Goal: Task Accomplishment & Management: Manage account settings

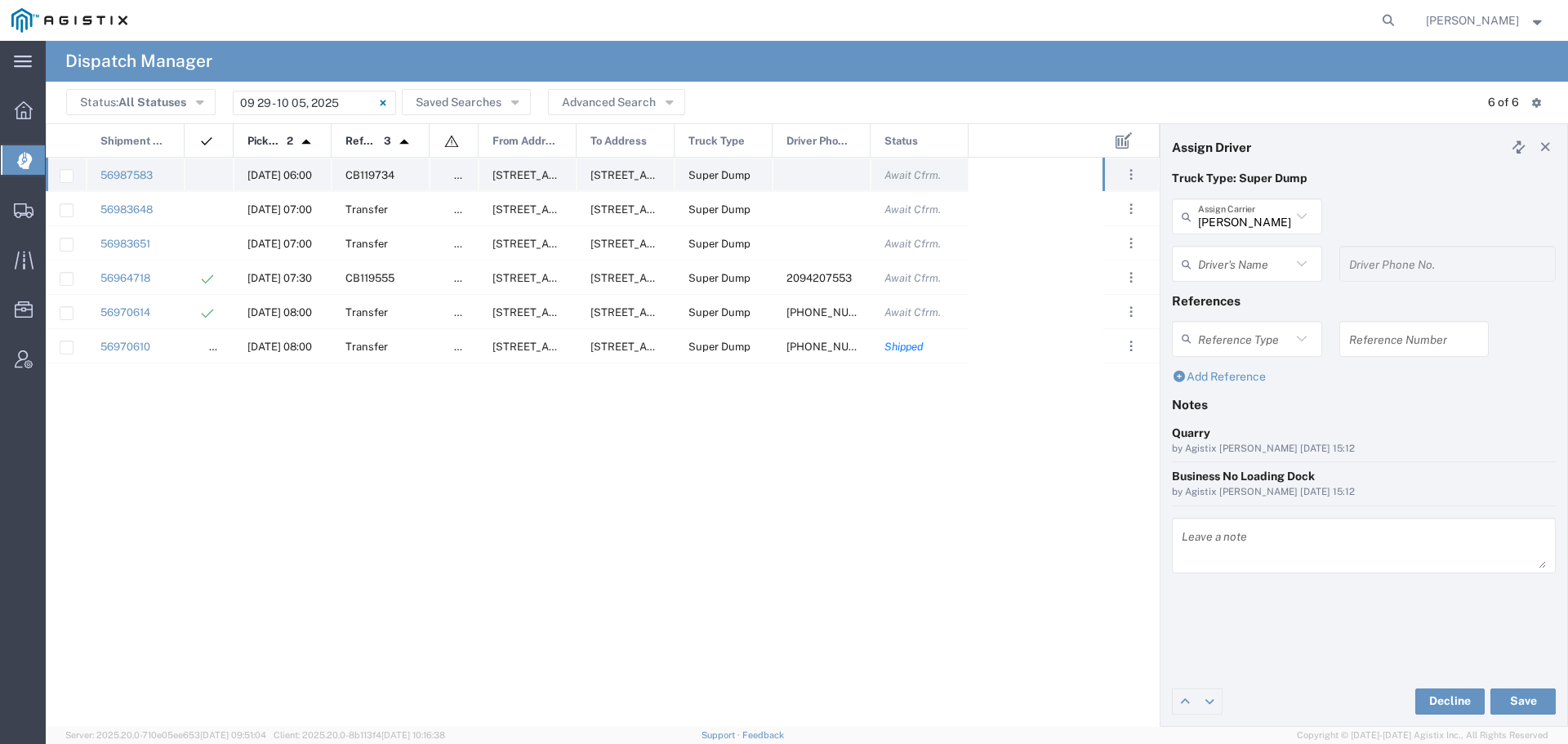
click at [276, 171] on span "[DATE] 06:00" at bounding box center [279, 174] width 64 height 12
click at [1221, 220] on input "text" at bounding box center [1245, 216] width 93 height 29
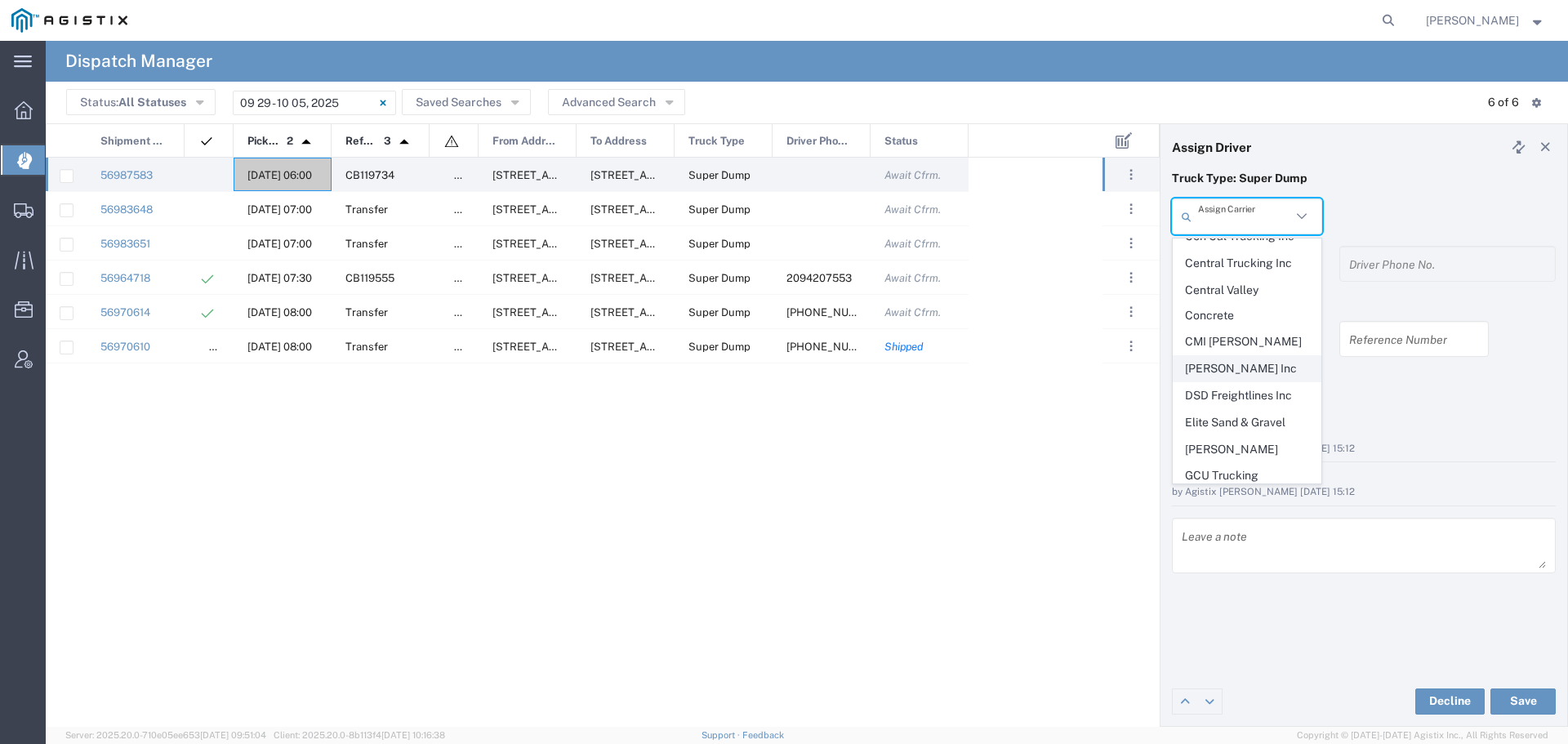
scroll to position [408, 0]
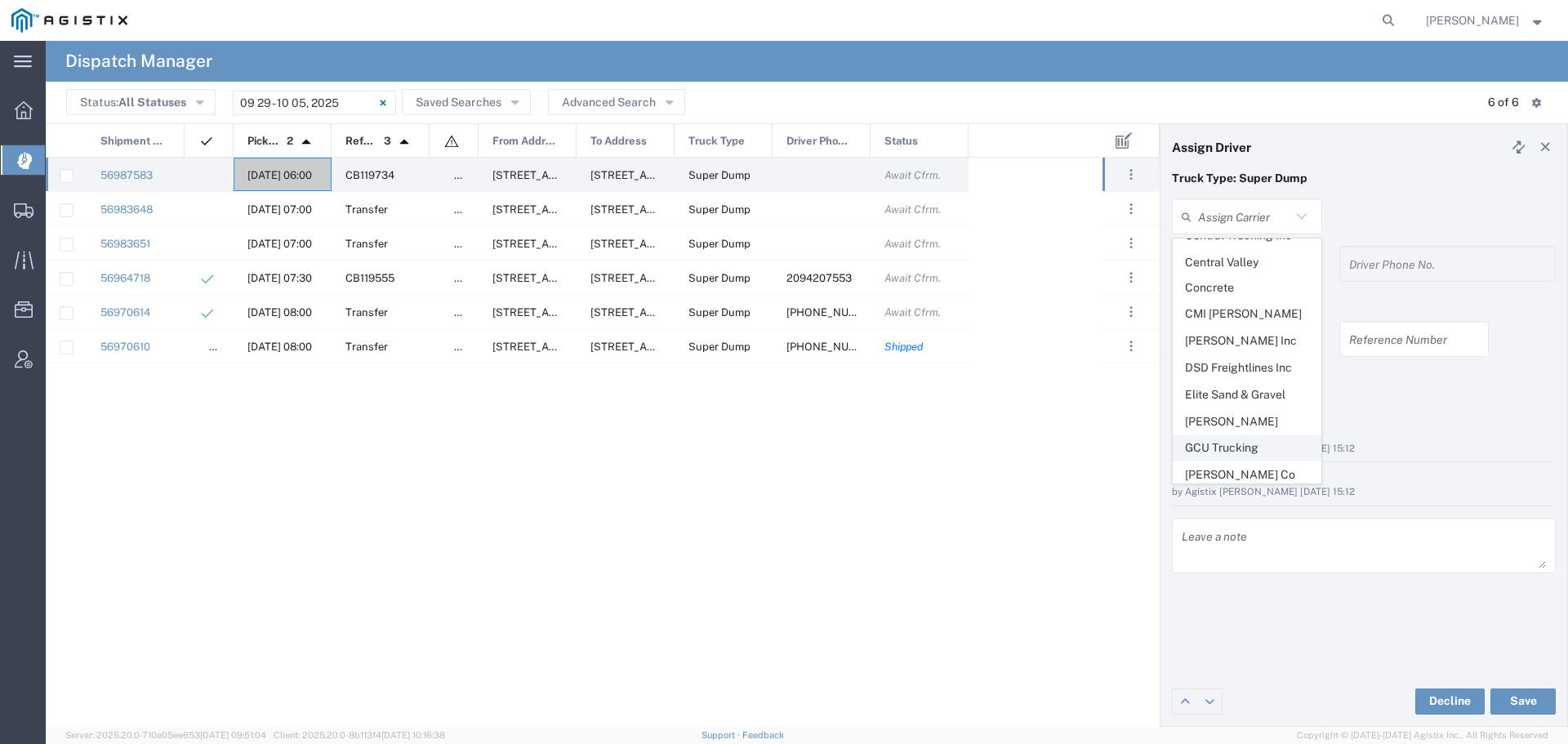
click at [1234, 435] on span "GCU Trucking" at bounding box center [1247, 448] width 147 height 25
type input "GCU Trucking"
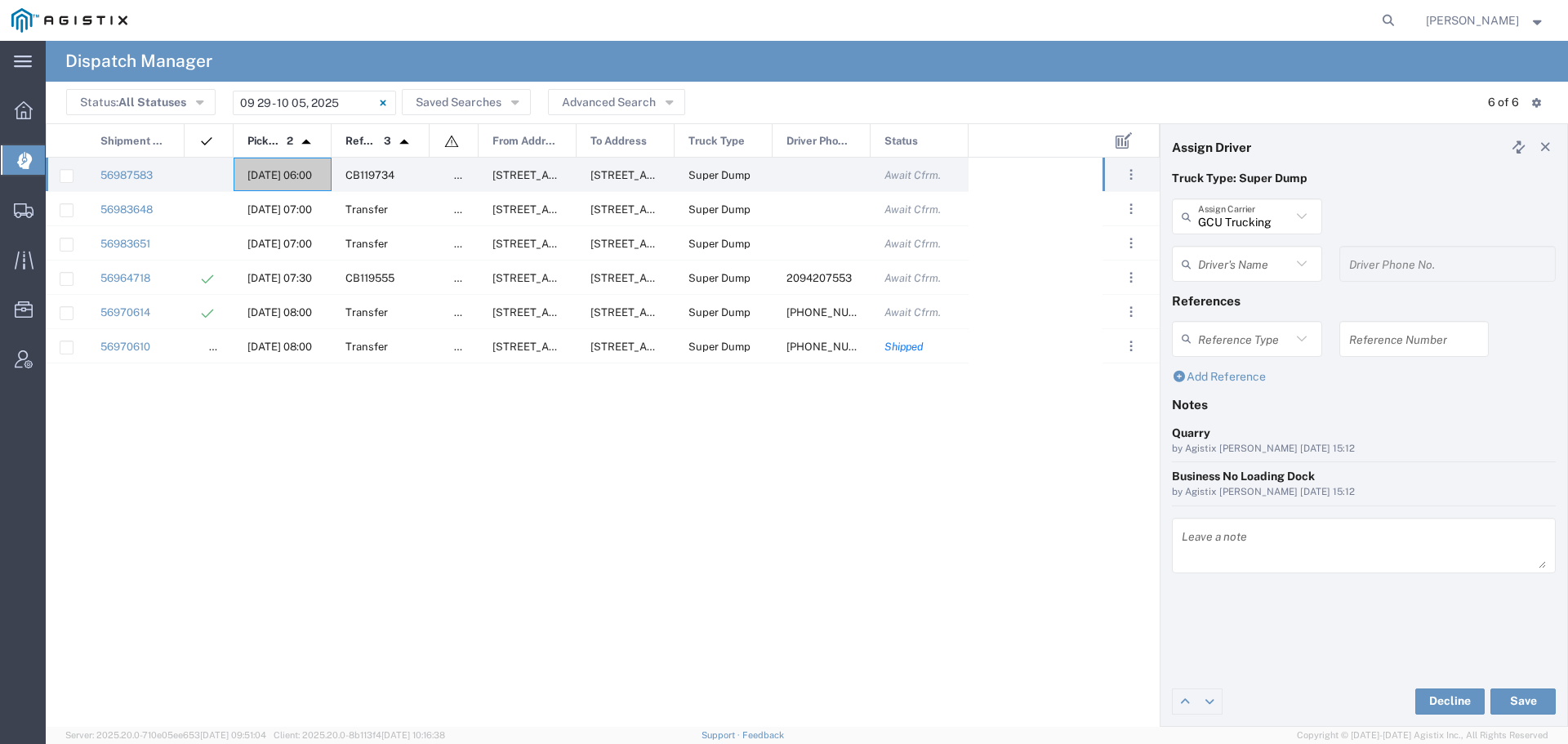
click at [1249, 267] on input "text" at bounding box center [1245, 264] width 93 height 29
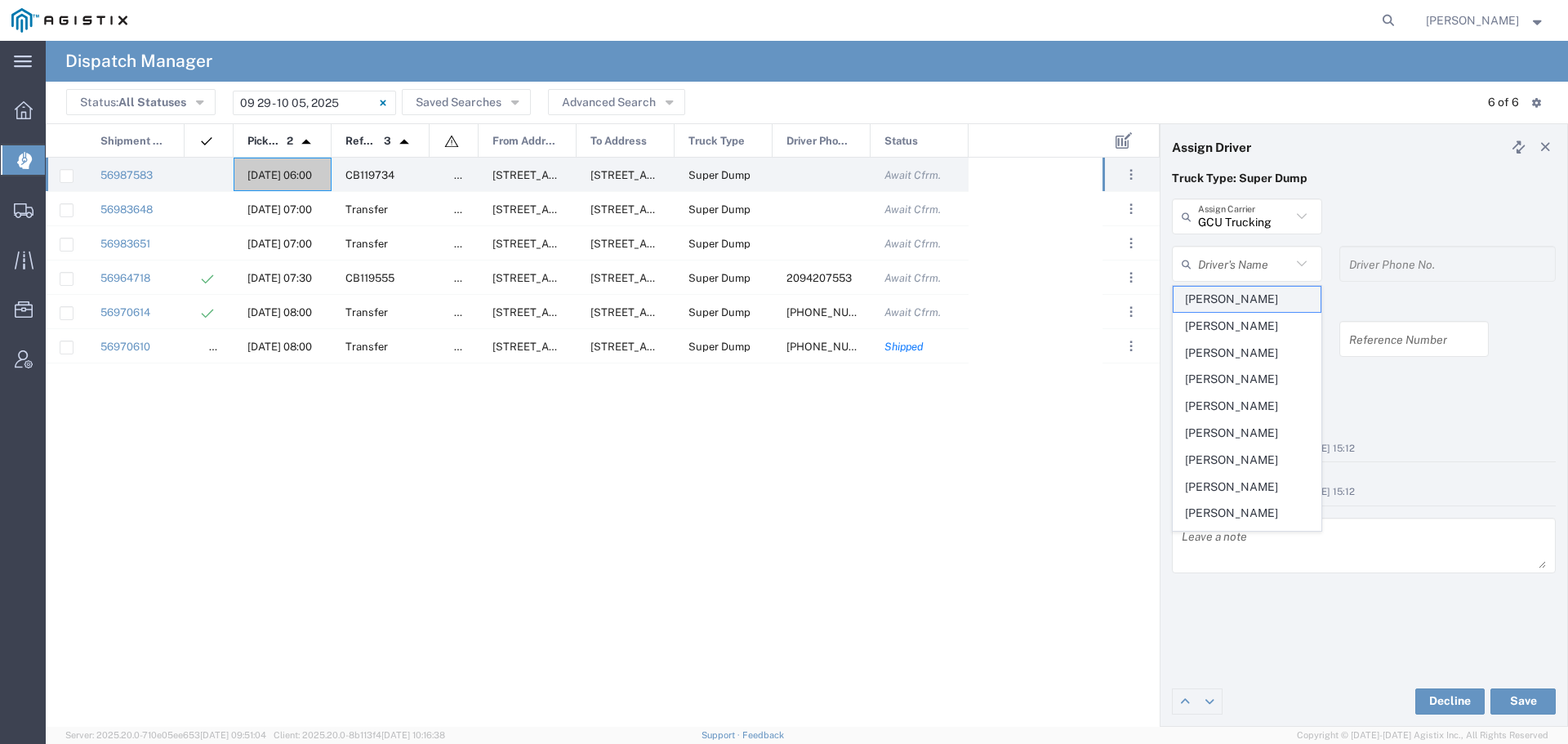
click at [1252, 289] on span "[PERSON_NAME]" at bounding box center [1247, 298] width 147 height 25
type input "[PERSON_NAME]"
type input "2094930595"
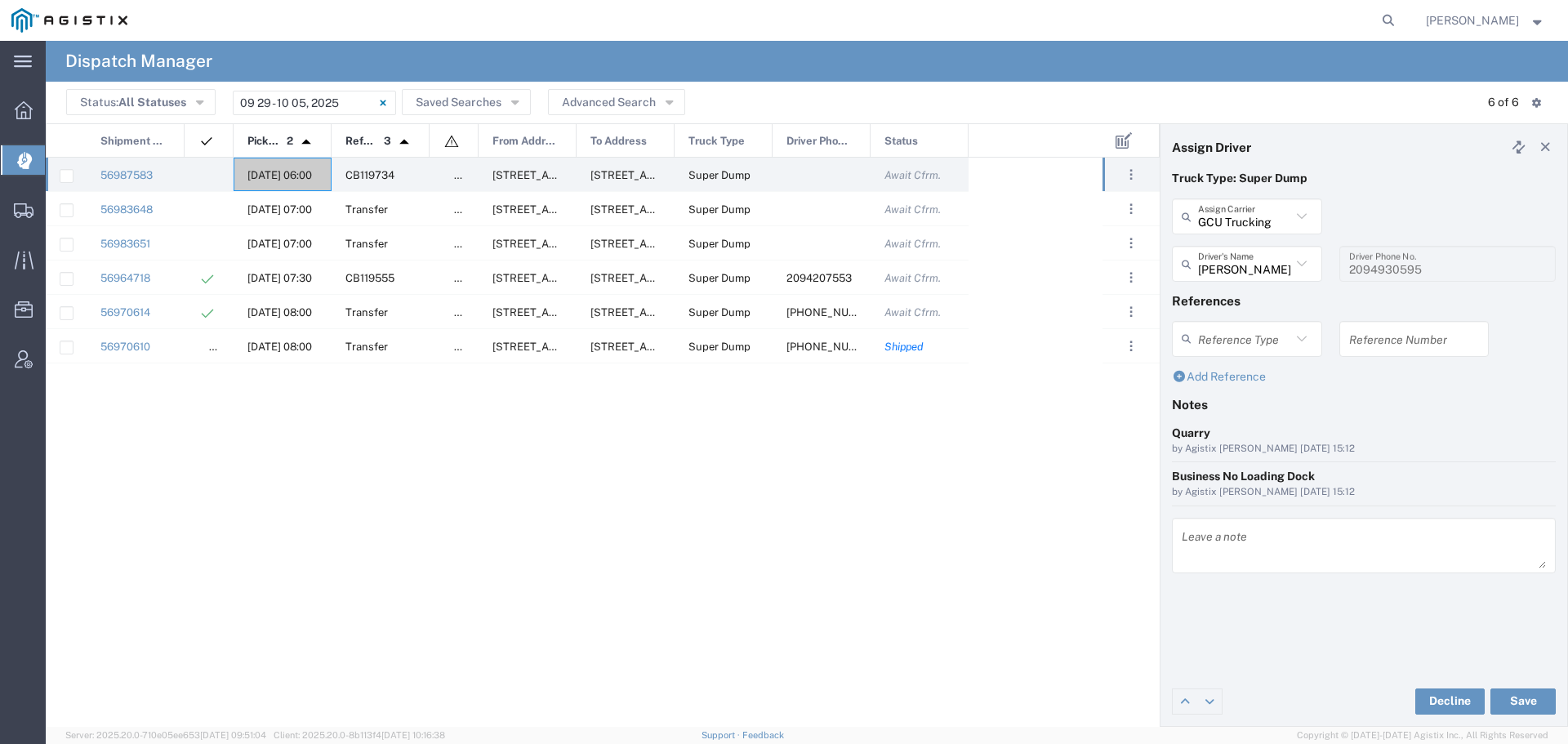
click at [1369, 352] on div "Reference Number" at bounding box center [1414, 338] width 150 height 36
type input "WO10266"
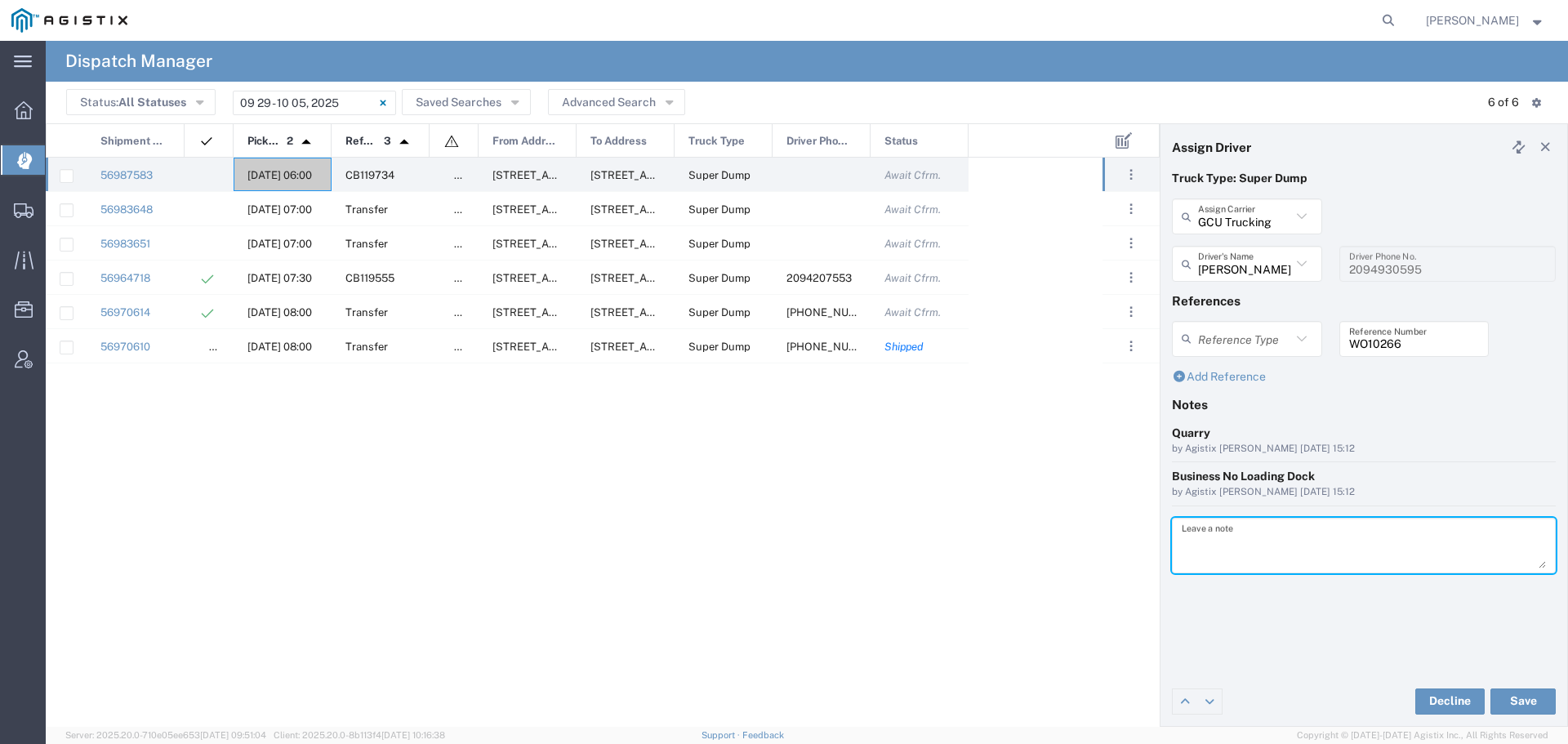
click at [1213, 548] on textarea at bounding box center [1364, 545] width 364 height 46
type textarea "WO10266"
click at [1503, 701] on button "Save" at bounding box center [1523, 701] width 65 height 26
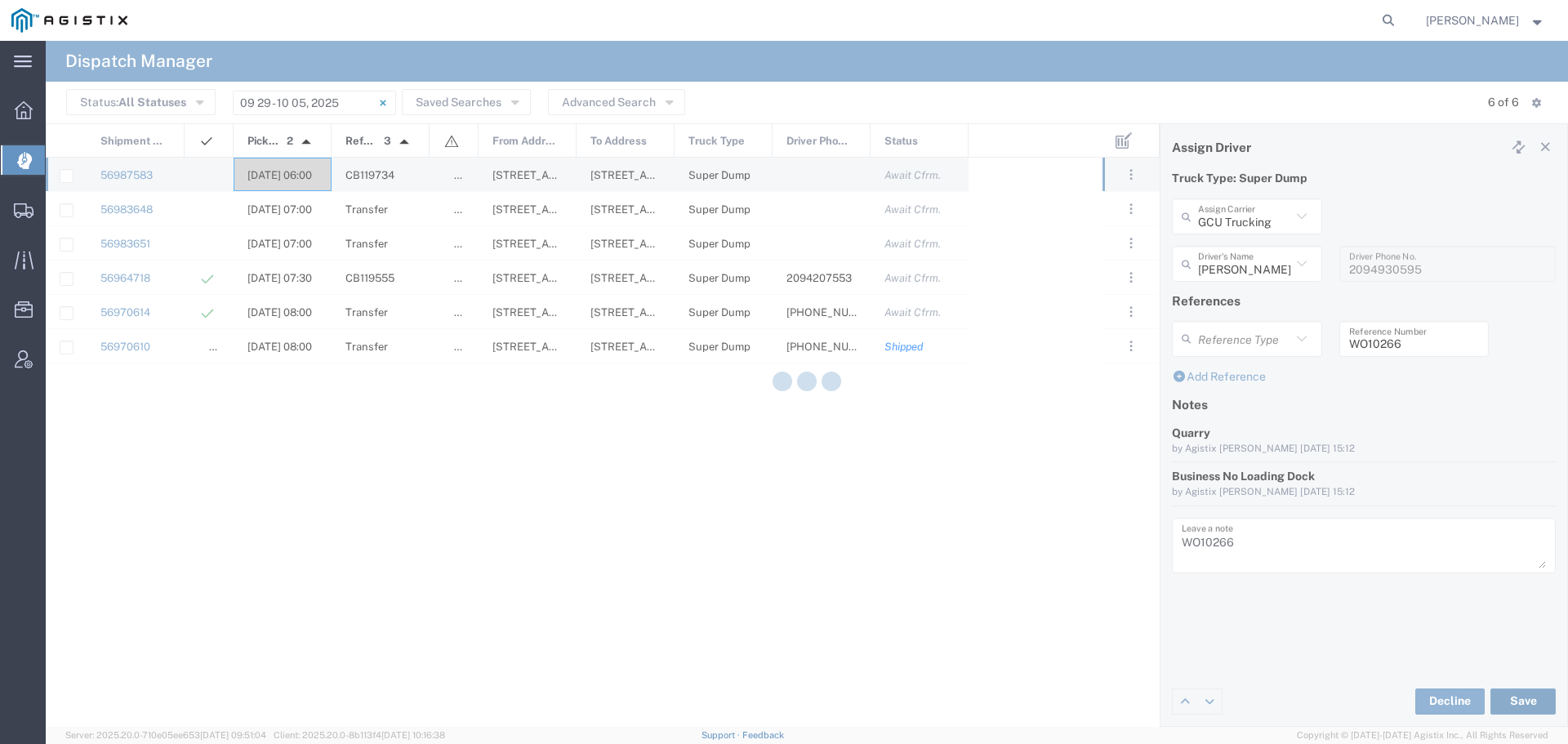
type input "[PERSON_NAME]"
type input "GCU Trucking"
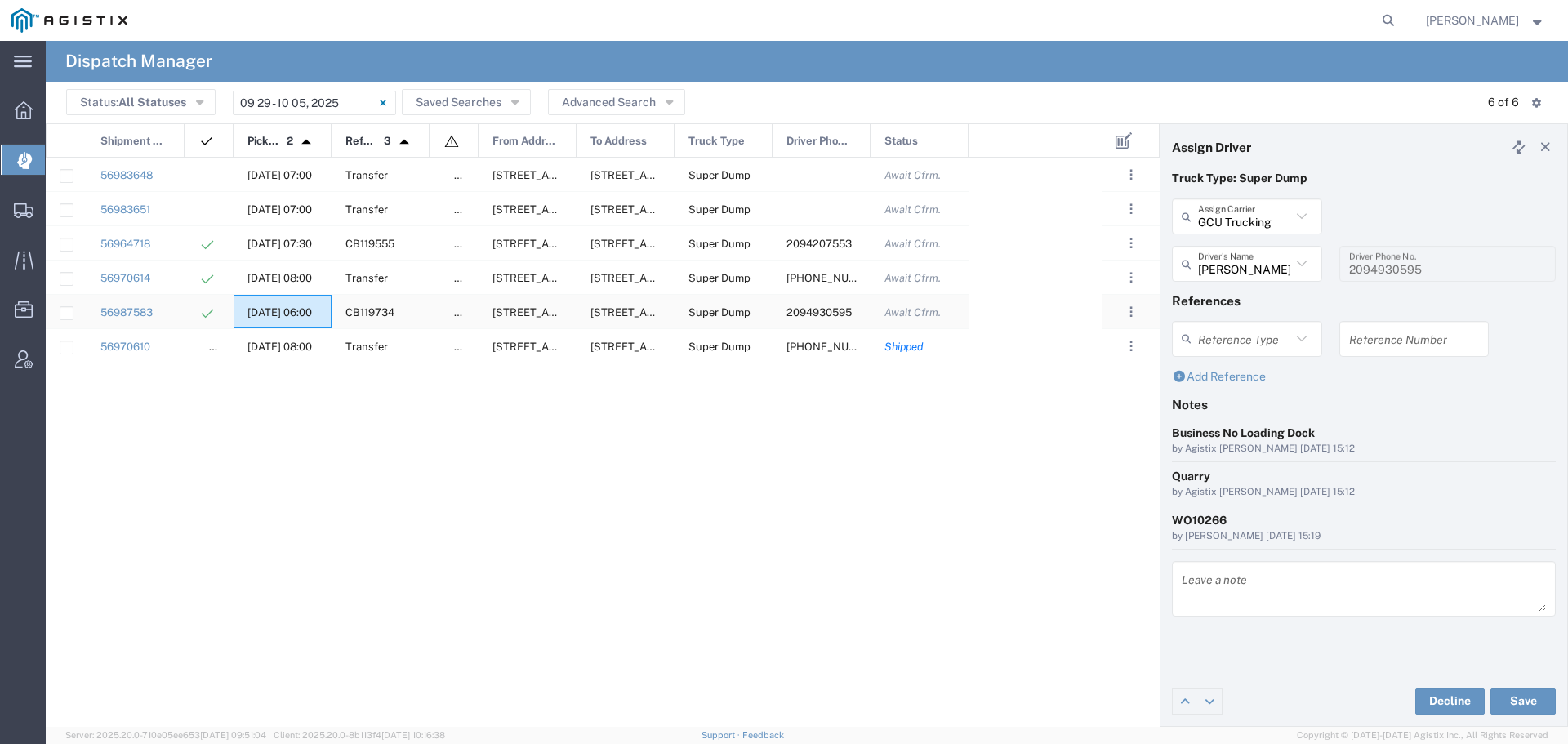
click at [270, 306] on div "[DATE] 06:00" at bounding box center [282, 311] width 98 height 34
click at [273, 298] on div "[DATE] 06:00" at bounding box center [282, 311] width 98 height 34
click at [1388, 326] on input "text" at bounding box center [1414, 338] width 131 height 29
drag, startPoint x: 1404, startPoint y: 340, endPoint x: 1323, endPoint y: 342, distance: 81.0
click at [1323, 342] on div "Reference Type Appointment Number Bill Of Lading Invoice Number WO10267 Referen…" at bounding box center [1364, 344] width 401 height 48
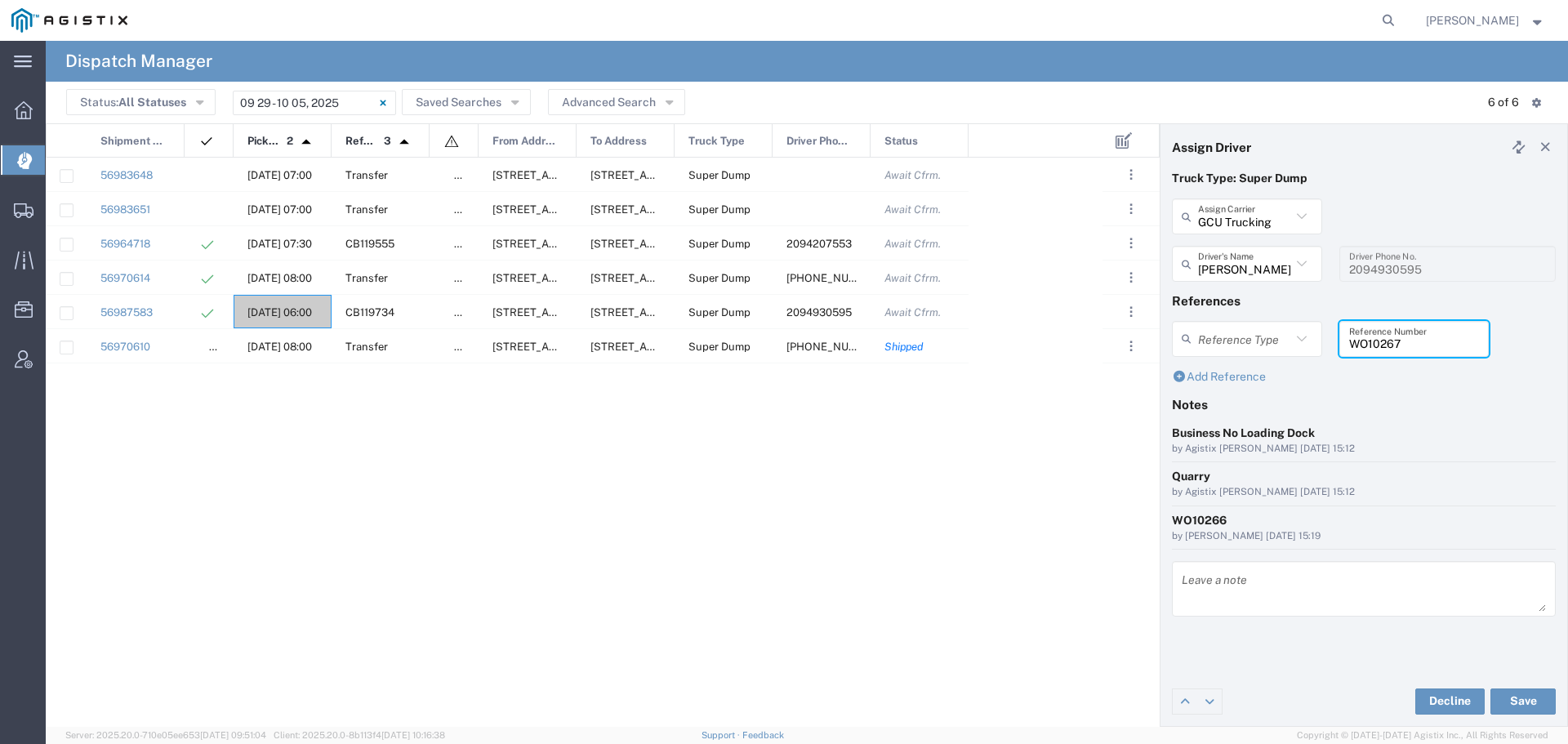
type input "WO10267"
click at [1195, 580] on textarea at bounding box center [1364, 588] width 364 height 46
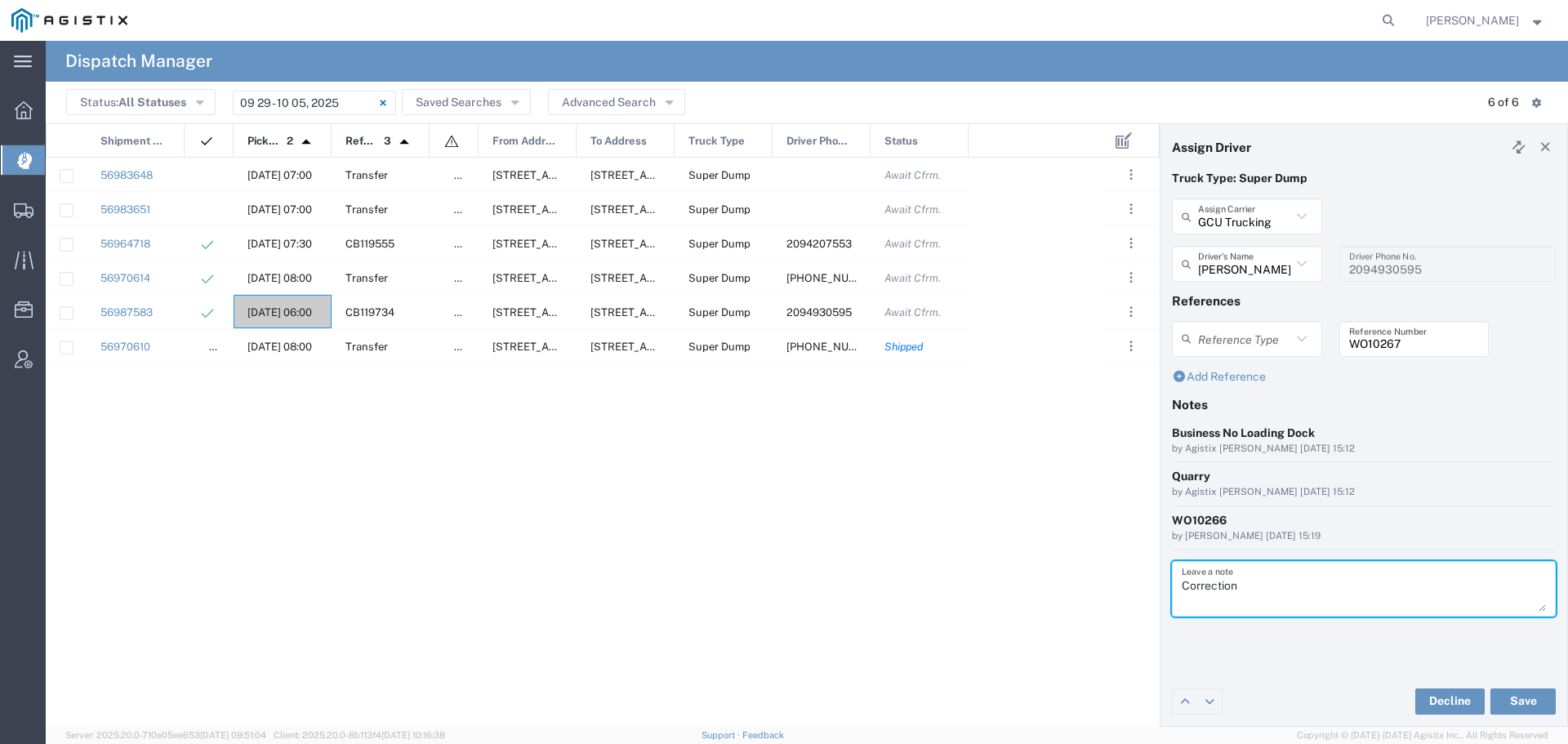
paste textarea "WO10267"
type textarea "Correction WO10267"
click at [1518, 697] on button "Save" at bounding box center [1523, 701] width 65 height 26
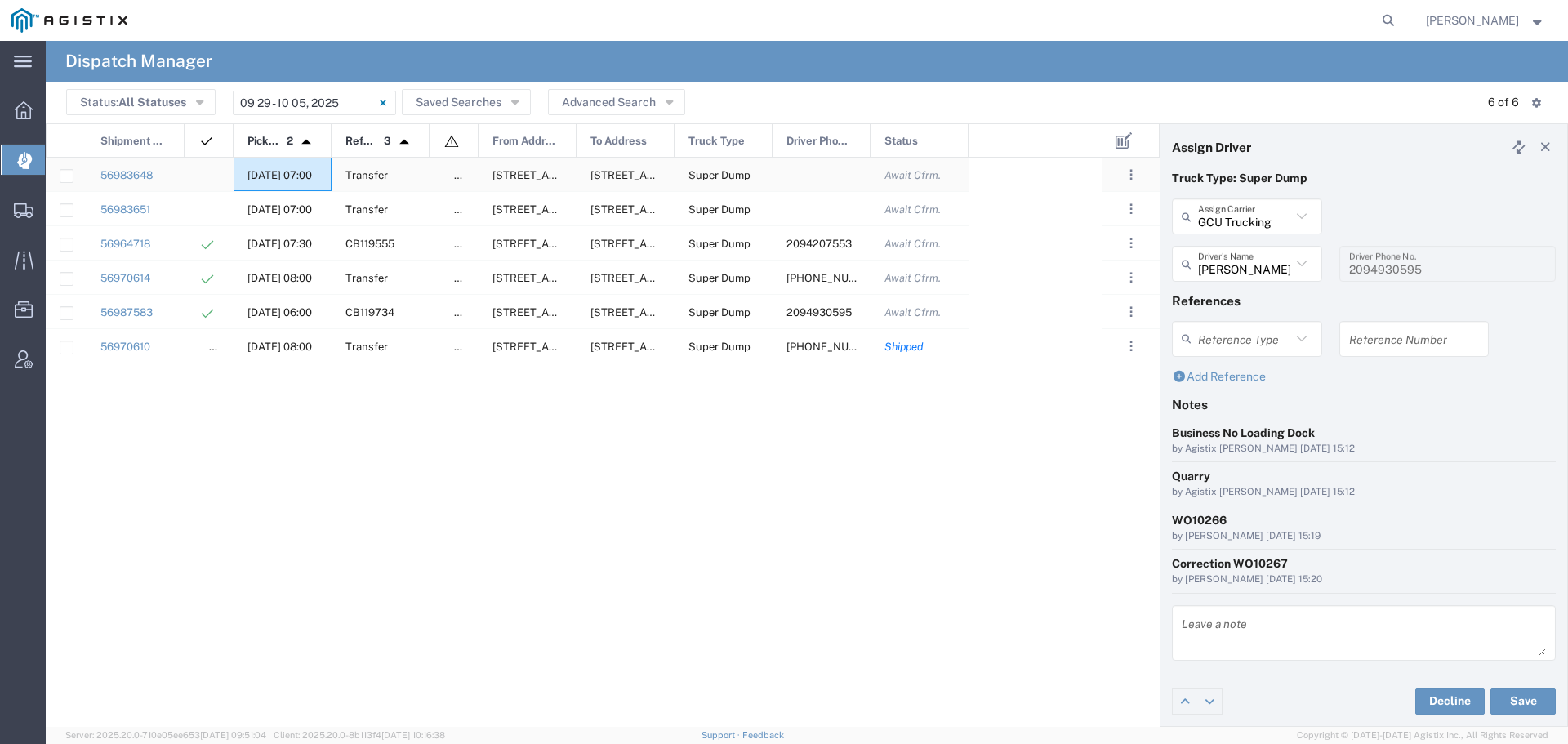
click at [294, 173] on span "[DATE] 07:00" at bounding box center [279, 174] width 64 height 12
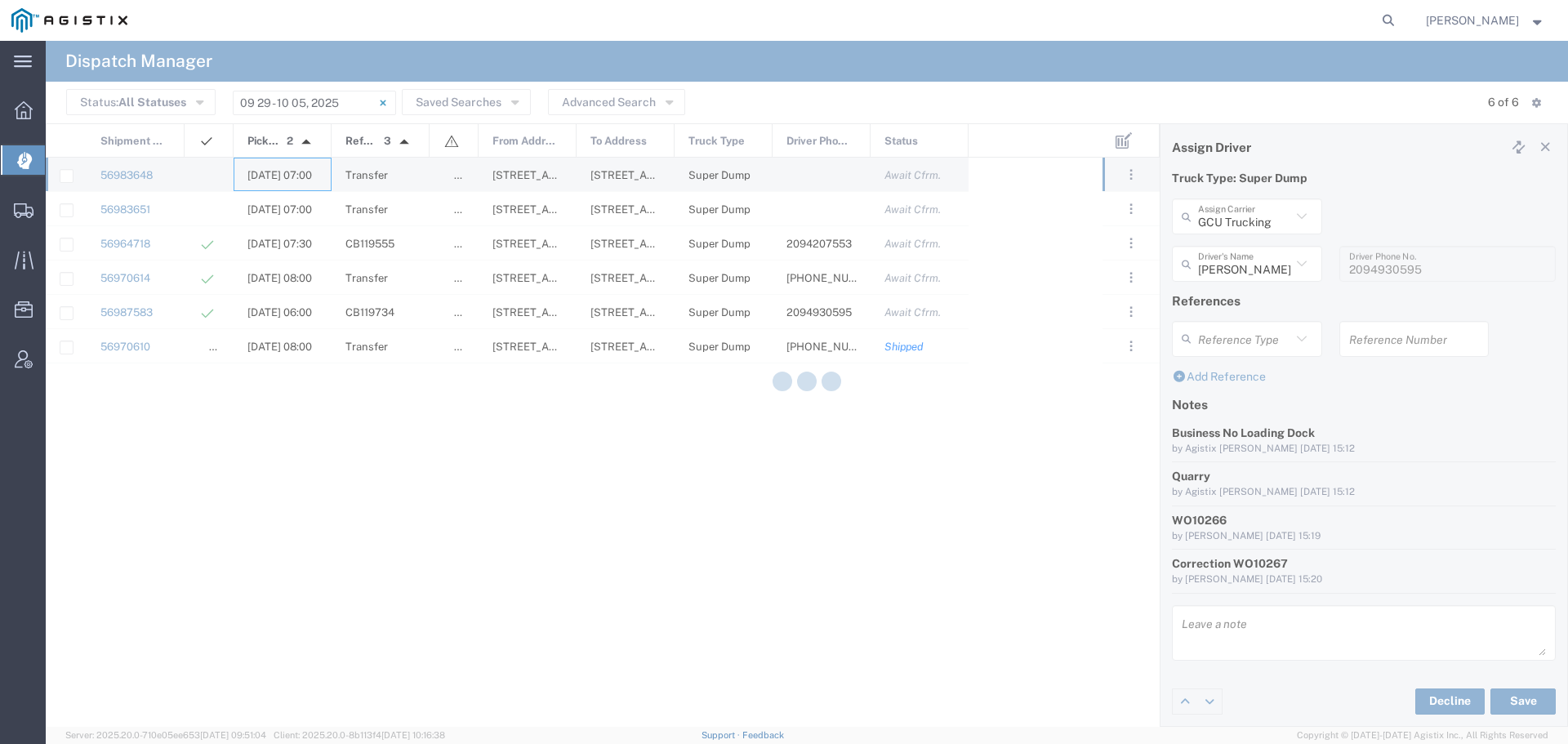
type input "[PERSON_NAME] & Sons"
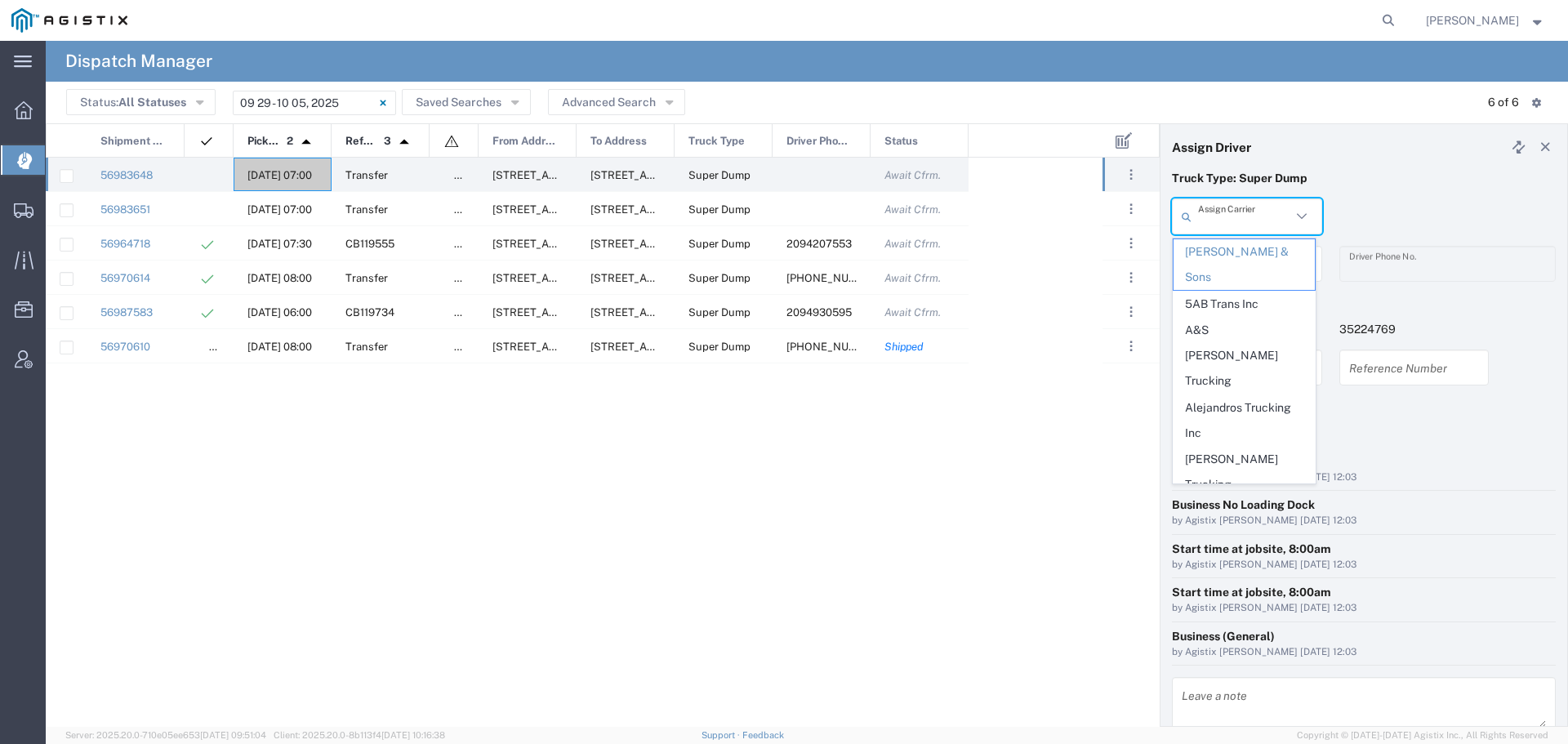
click at [1269, 212] on input "text" at bounding box center [1245, 216] width 93 height 29
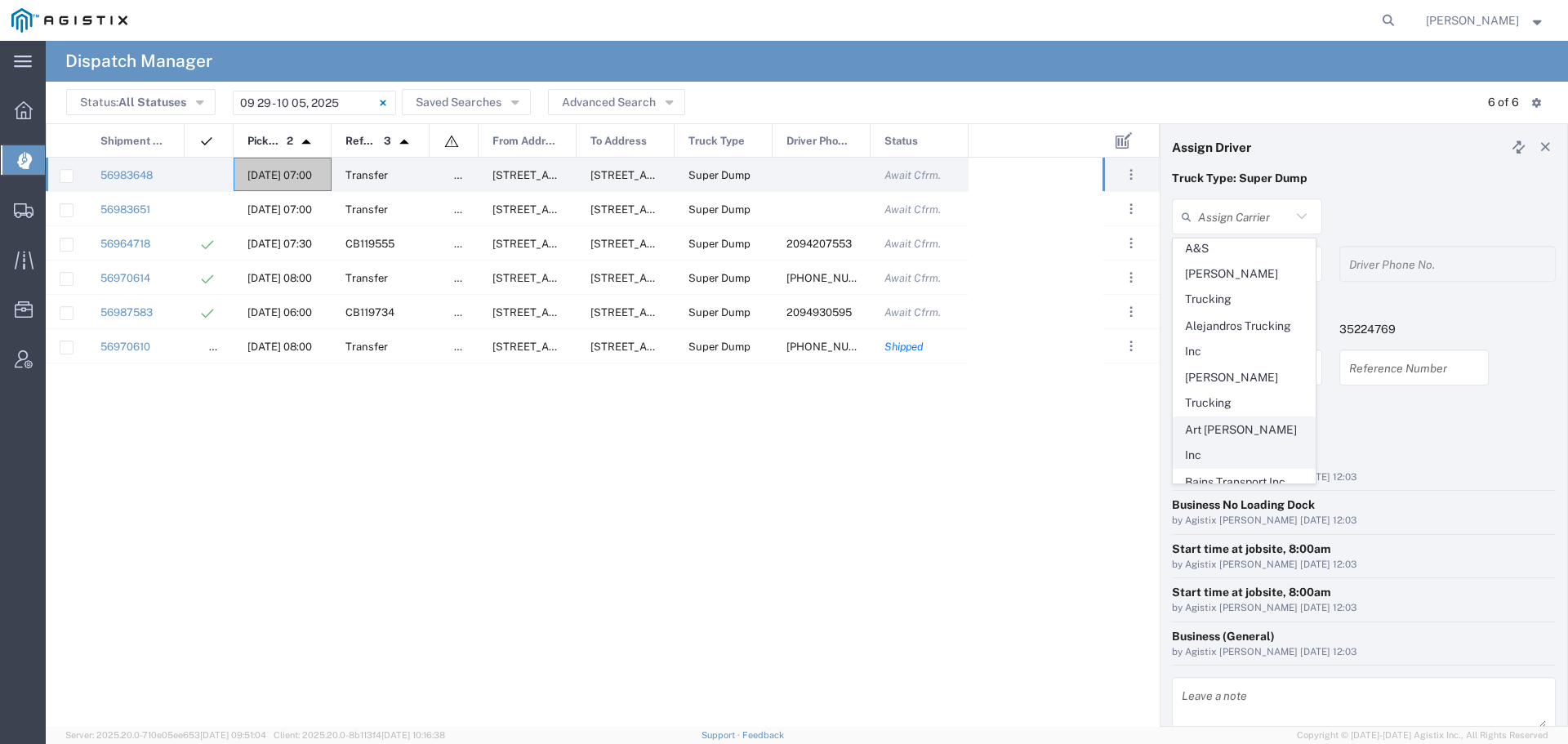
click at [1229, 418] on span "Art [PERSON_NAME] Inc" at bounding box center [1245, 443] width 142 height 50
type input "Art [PERSON_NAME] Inc"
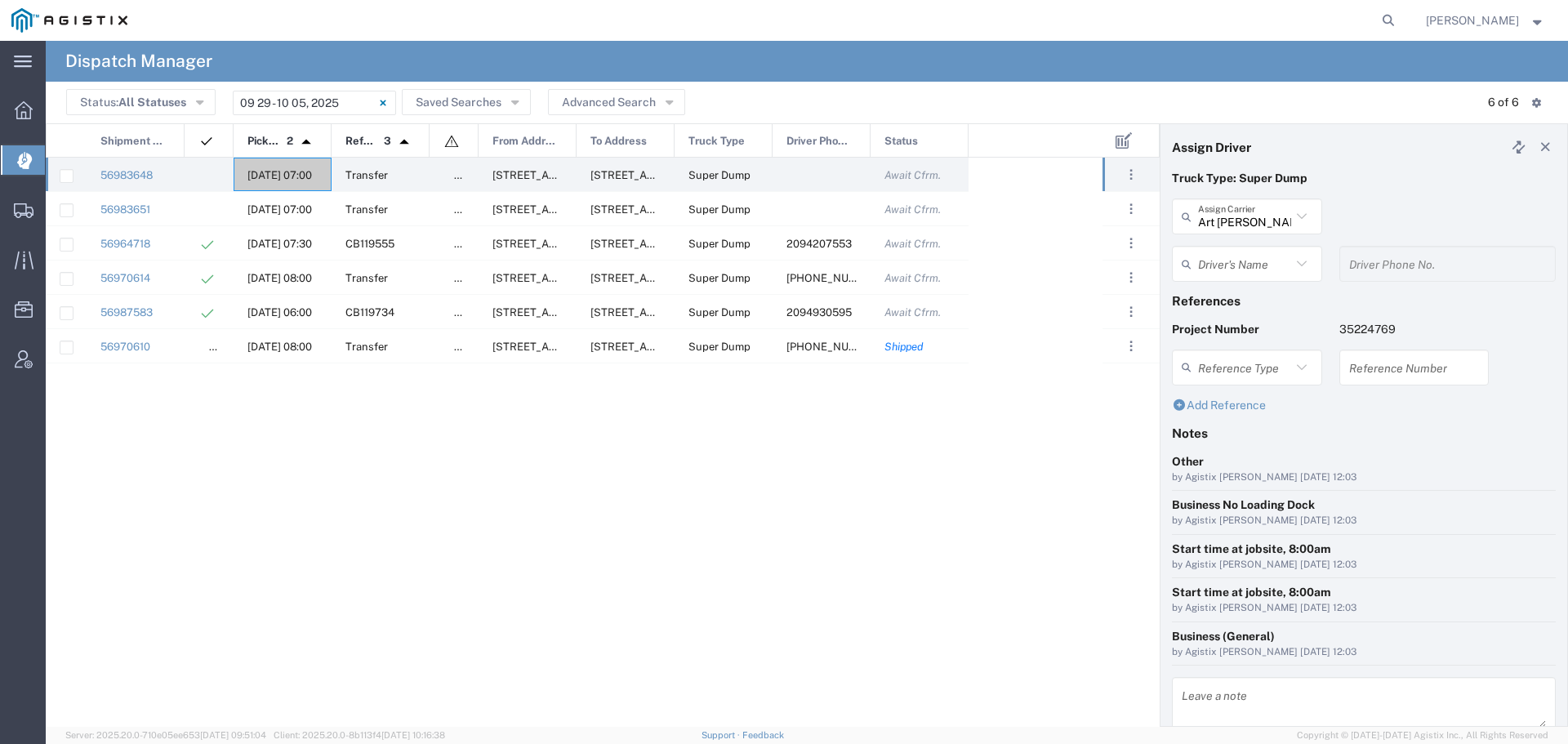
click at [1255, 269] on input "text" at bounding box center [1245, 264] width 93 height 29
click at [1256, 351] on span "[PERSON_NAME]" at bounding box center [1245, 352] width 142 height 25
type input "[PERSON_NAME]"
type input "[PHONE_NUMBER]"
click at [1270, 366] on input "text" at bounding box center [1245, 366] width 93 height 29
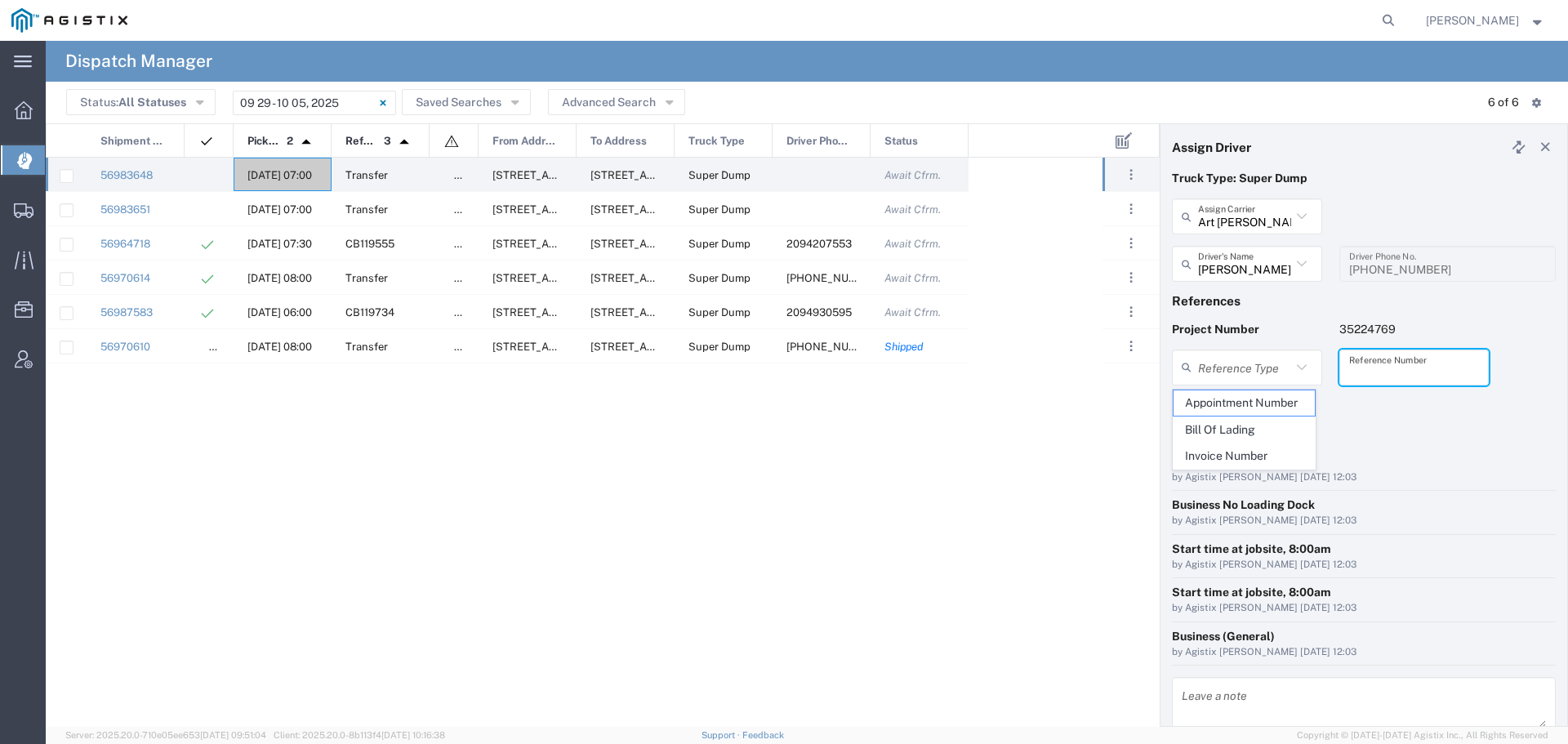
click at [1389, 369] on input "text" at bounding box center [1414, 366] width 131 height 29
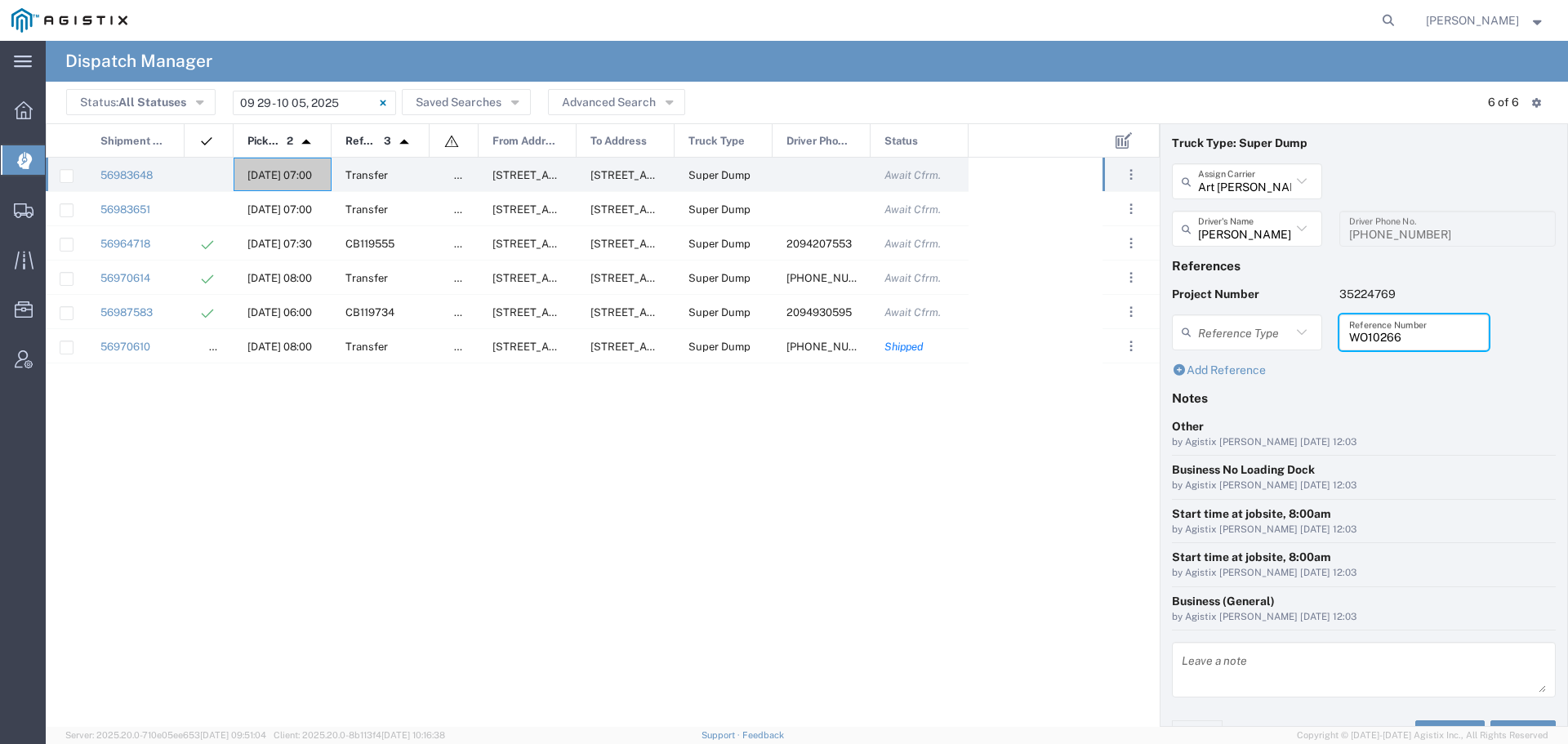
scroll to position [67, 0]
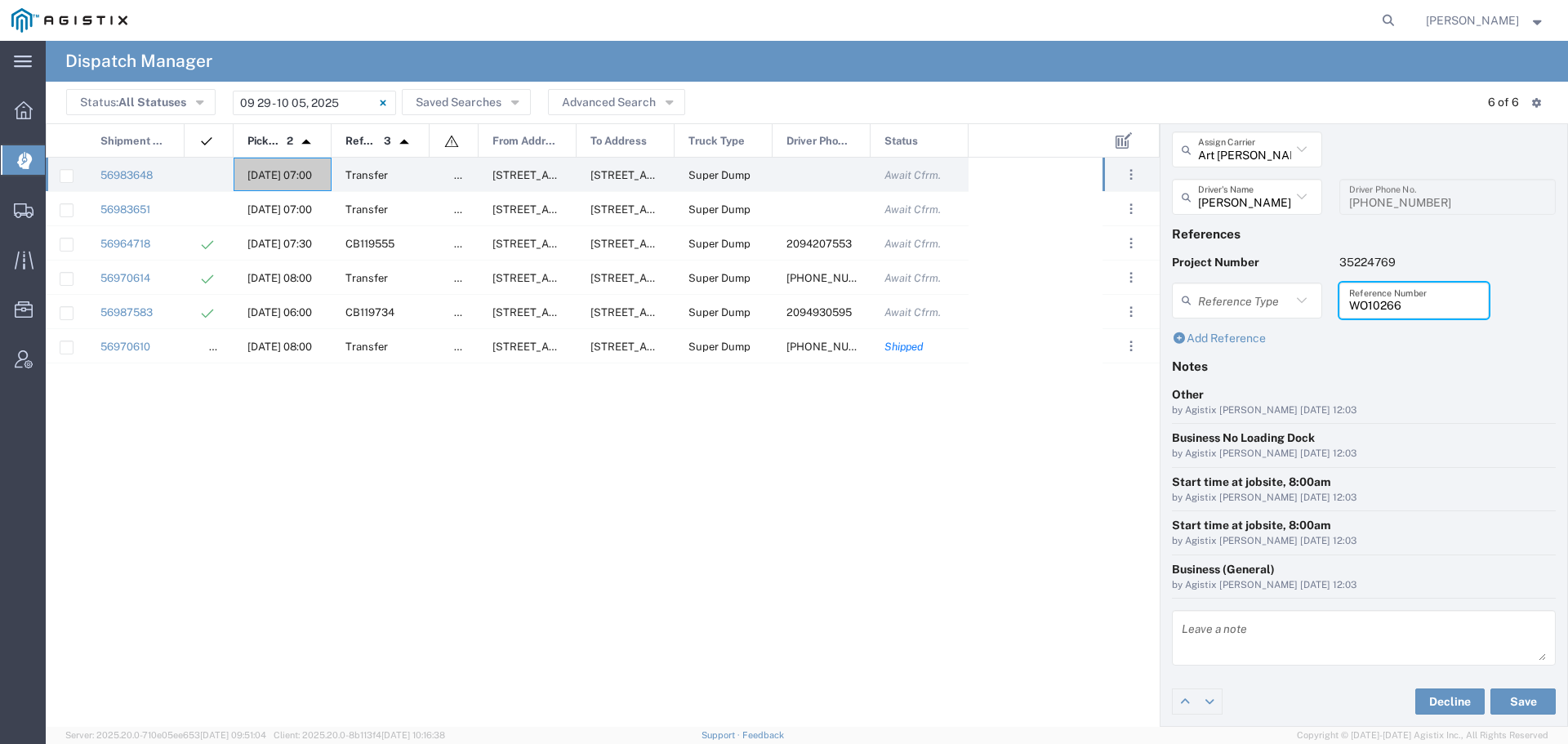
type input "WO10266"
click at [1243, 640] on textarea at bounding box center [1364, 638] width 364 height 46
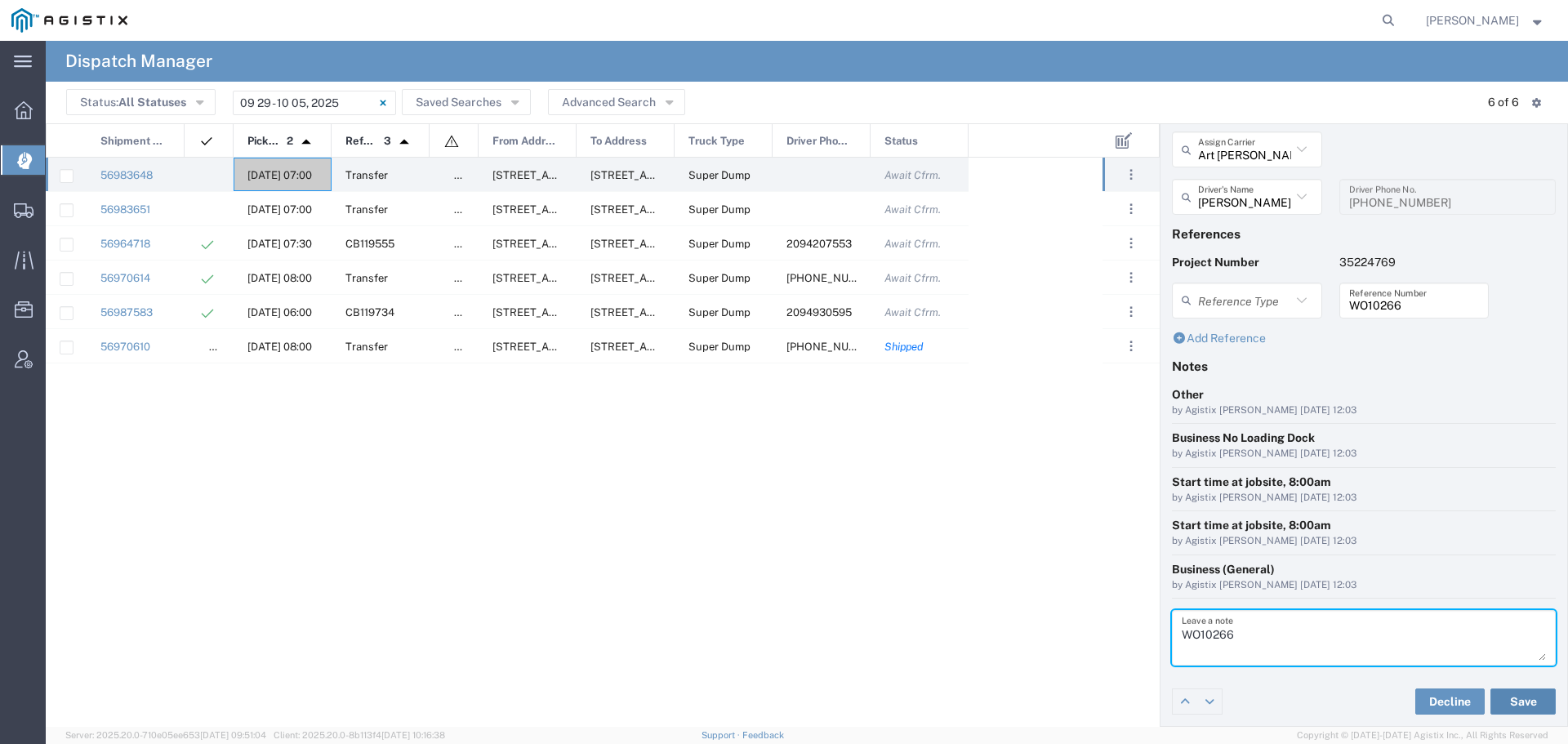
type textarea "WO10266"
click at [1508, 700] on button "Save" at bounding box center [1523, 701] width 65 height 26
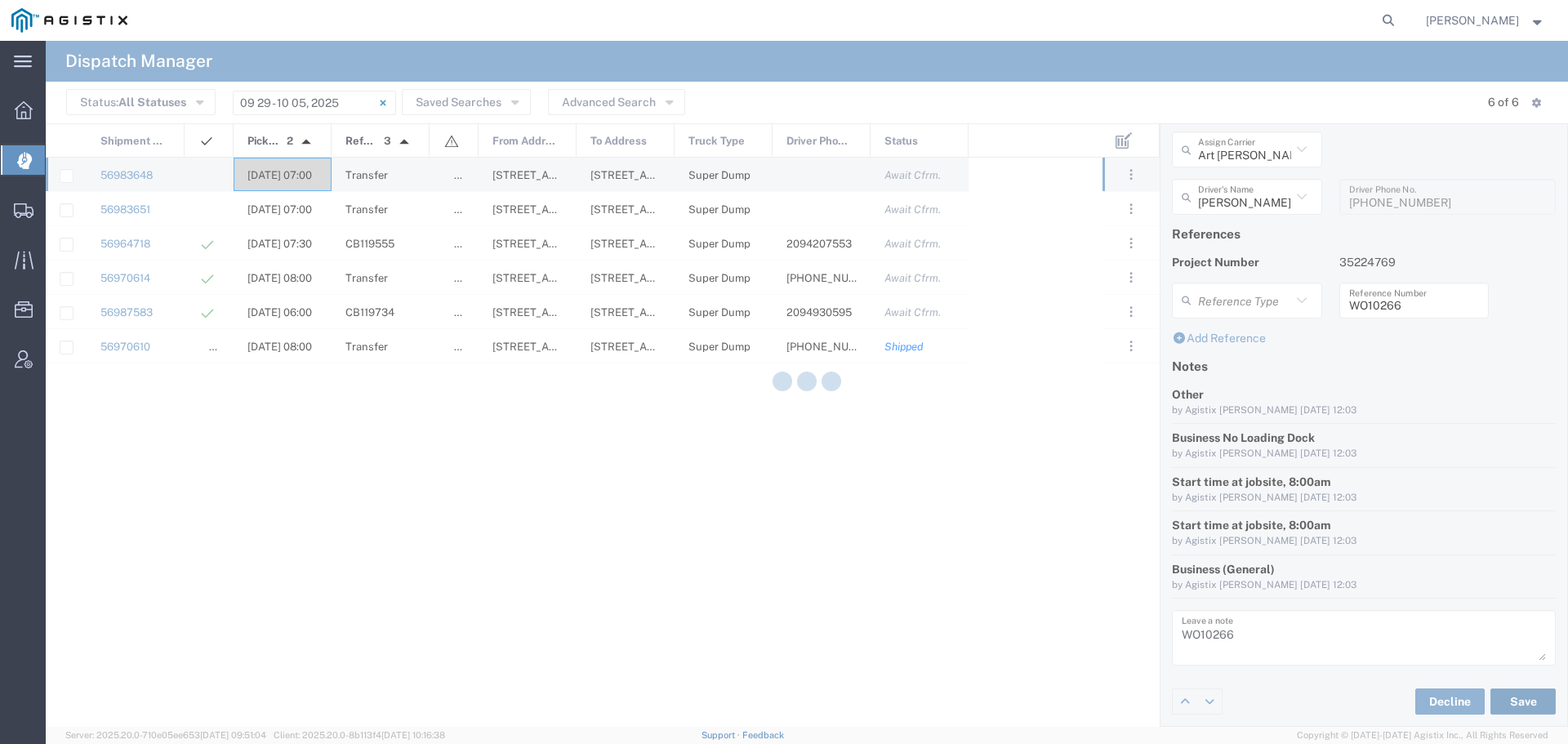
type input "[PERSON_NAME]"
type input "Art [PERSON_NAME] Inc"
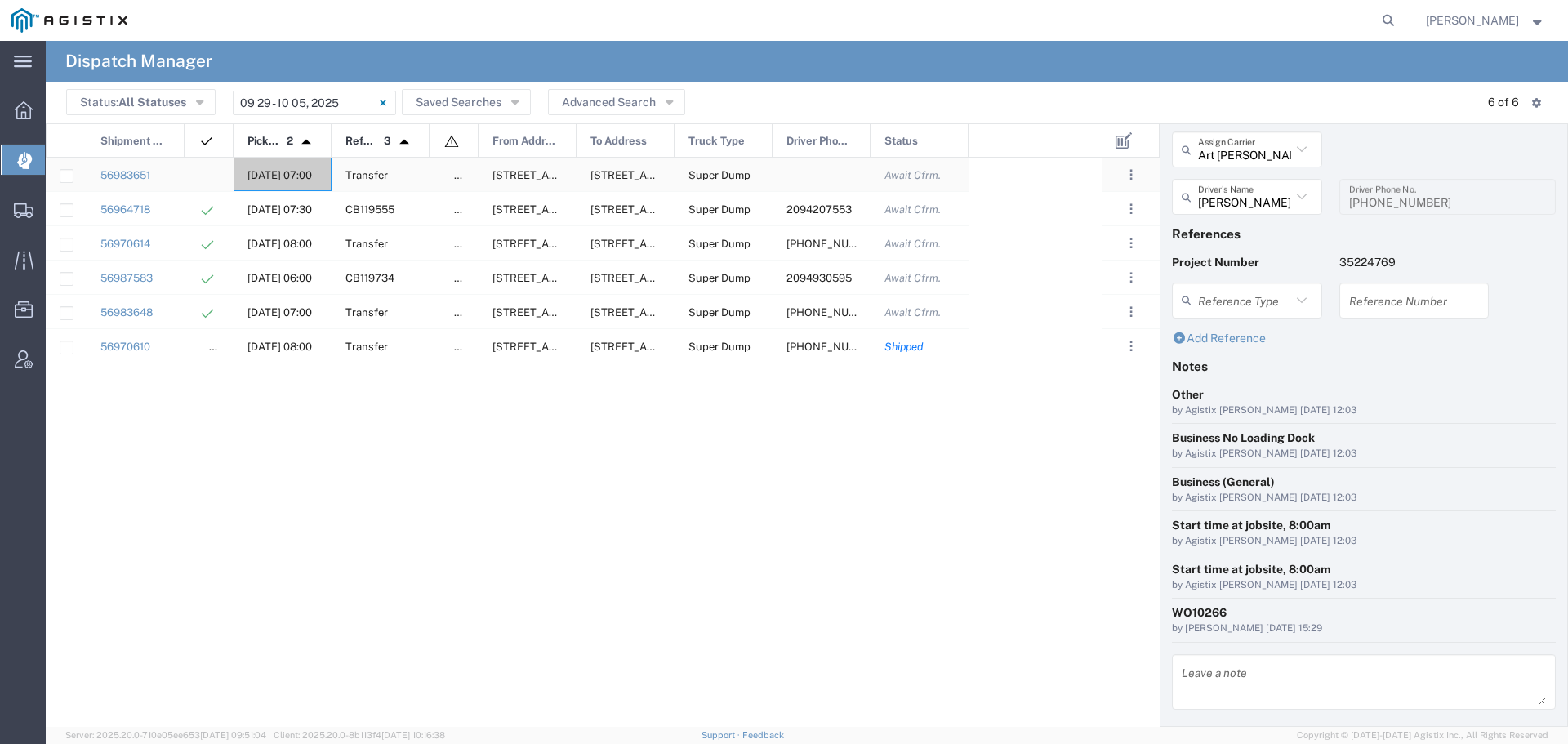
click at [273, 172] on span "[DATE] 07:00" at bounding box center [279, 174] width 64 height 12
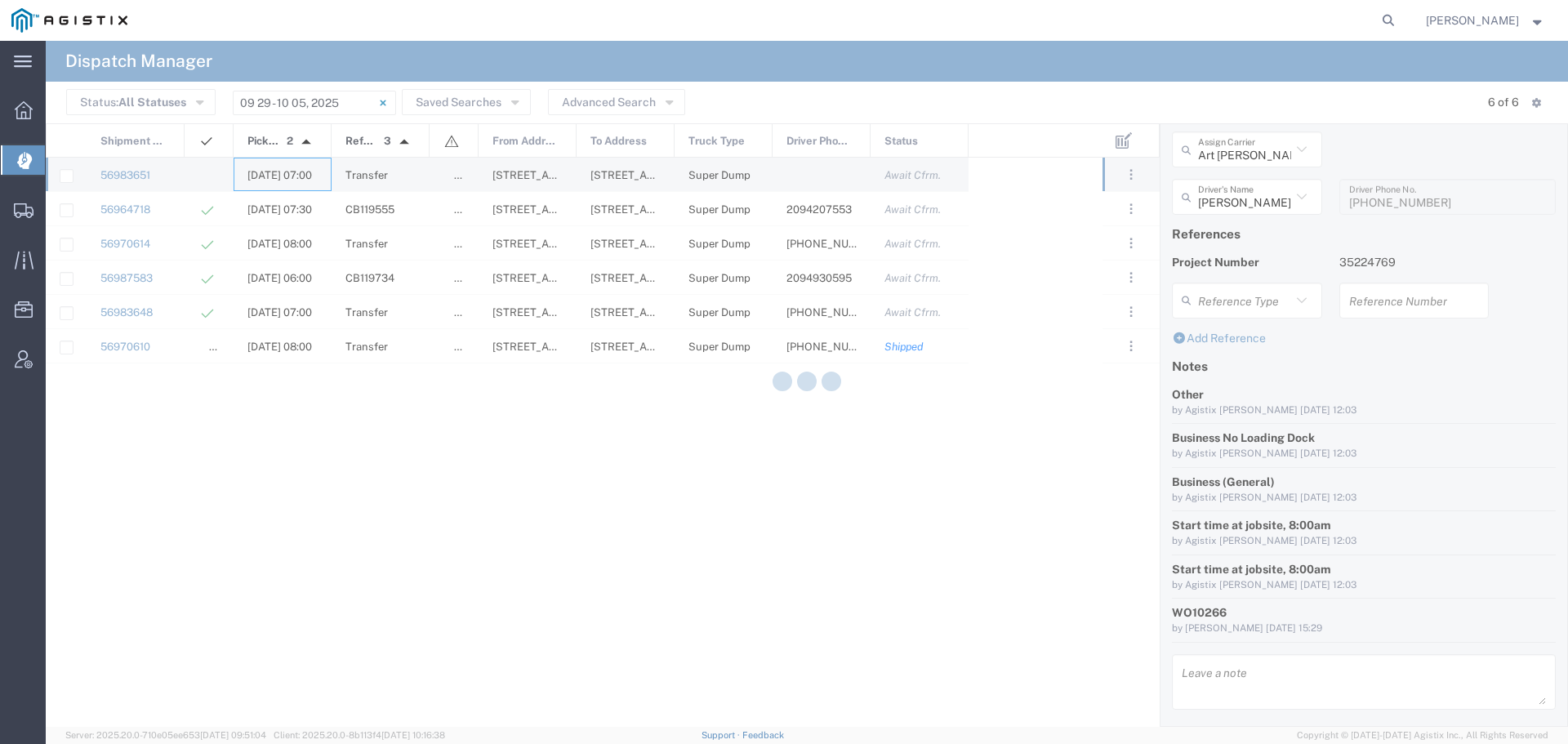
type input "[PERSON_NAME] & Sons"
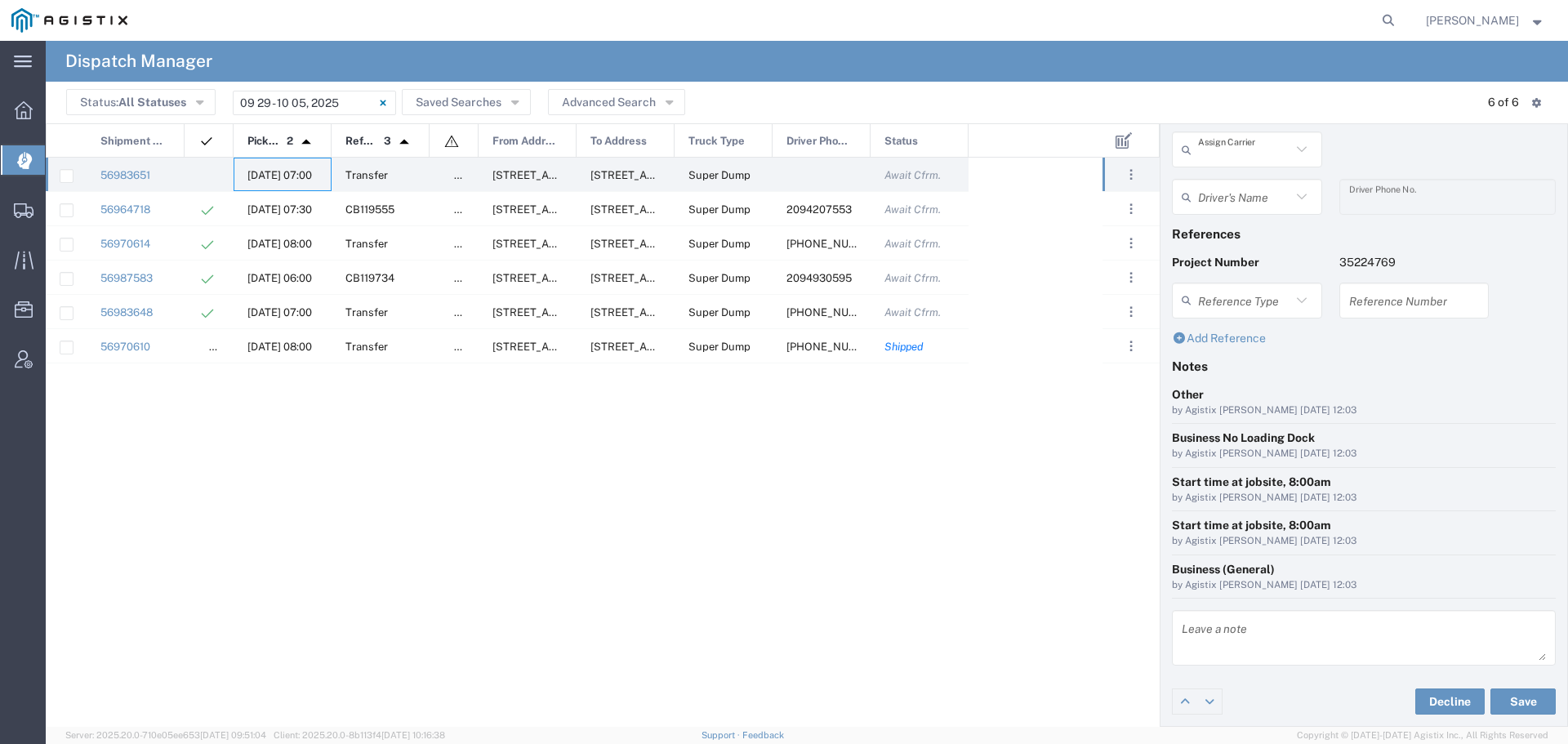
click at [1269, 151] on input "text" at bounding box center [1245, 149] width 93 height 29
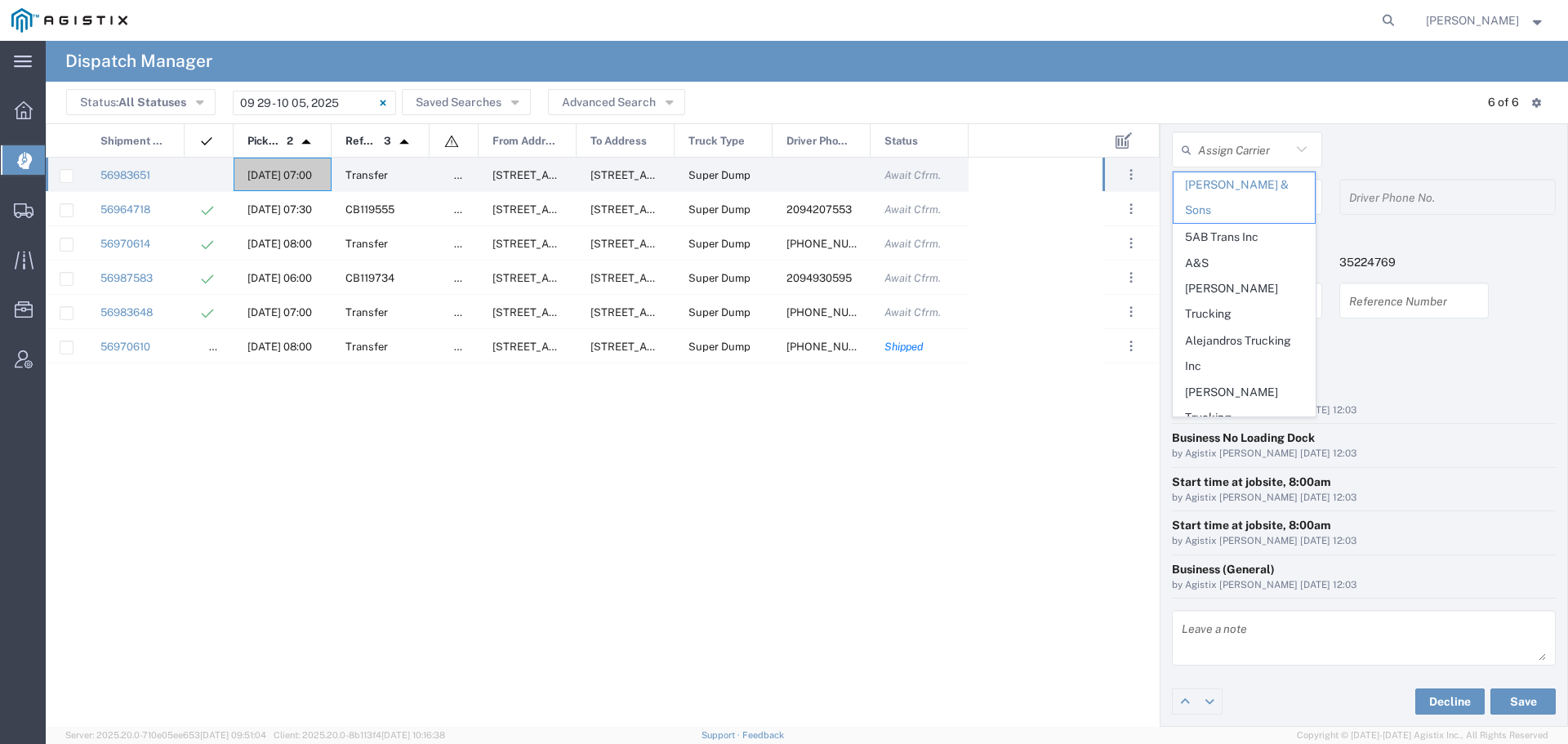
click at [1225, 432] on span "Art [PERSON_NAME] Inc" at bounding box center [1245, 457] width 142 height 50
type input "Art [PERSON_NAME] Inc"
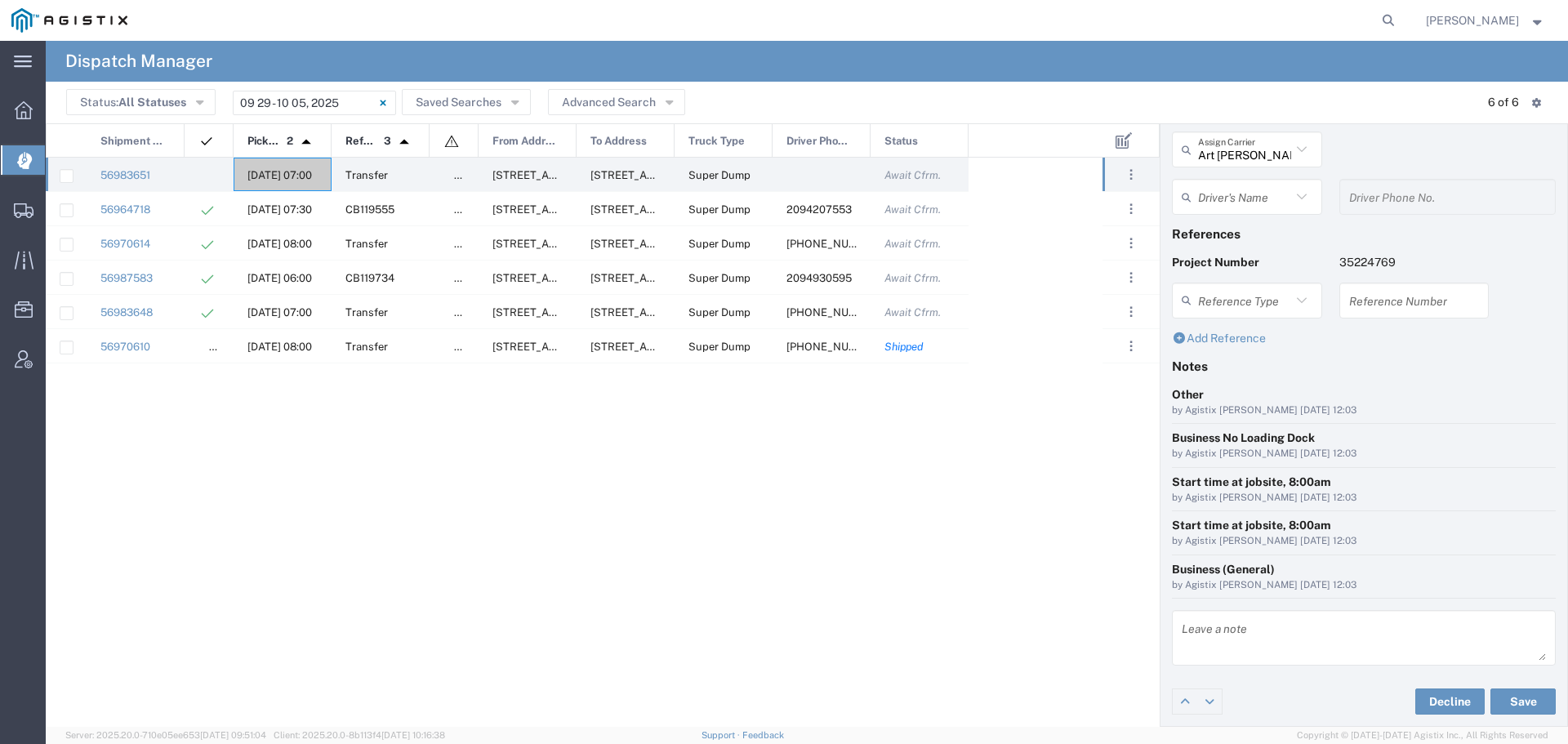
click at [1291, 194] on icon at bounding box center [1301, 197] width 21 height 21
click at [1260, 307] on span "[PERSON_NAME]" at bounding box center [1245, 311] width 142 height 25
type input "[PERSON_NAME]"
type input "[PHONE_NUMBER]"
click at [1393, 308] on input "text" at bounding box center [1414, 300] width 131 height 29
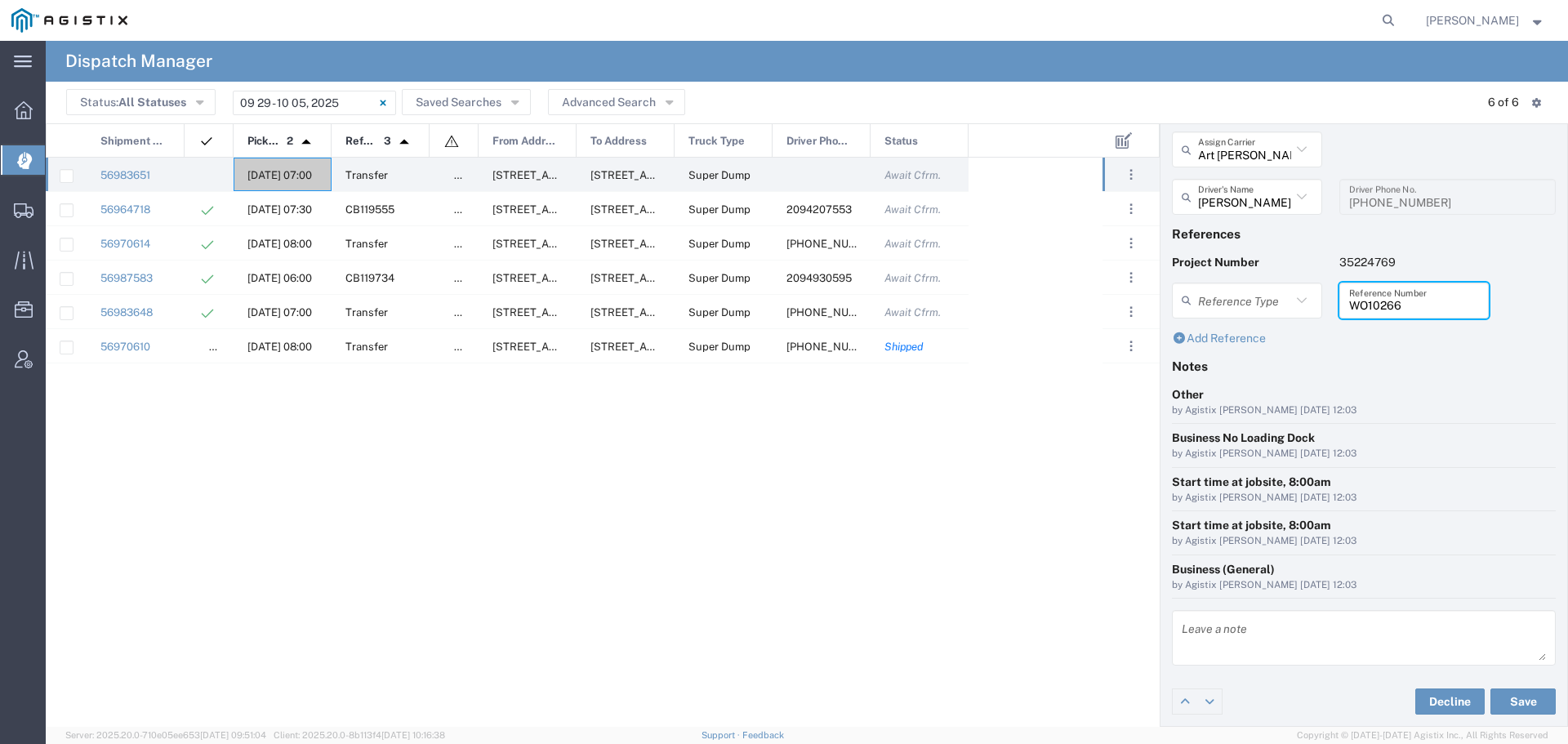
type input "WO10266"
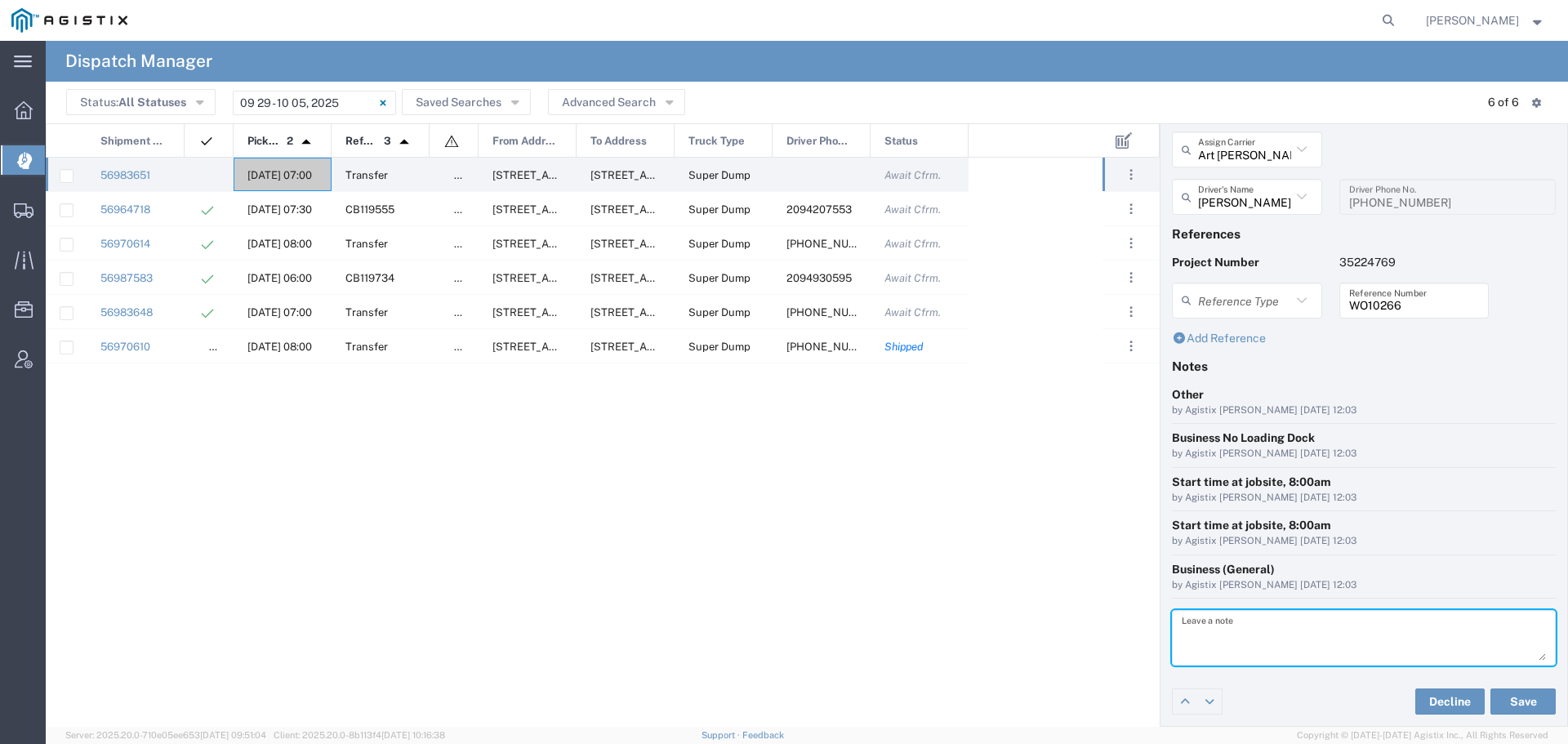
click at [1241, 644] on textarea at bounding box center [1364, 638] width 364 height 46
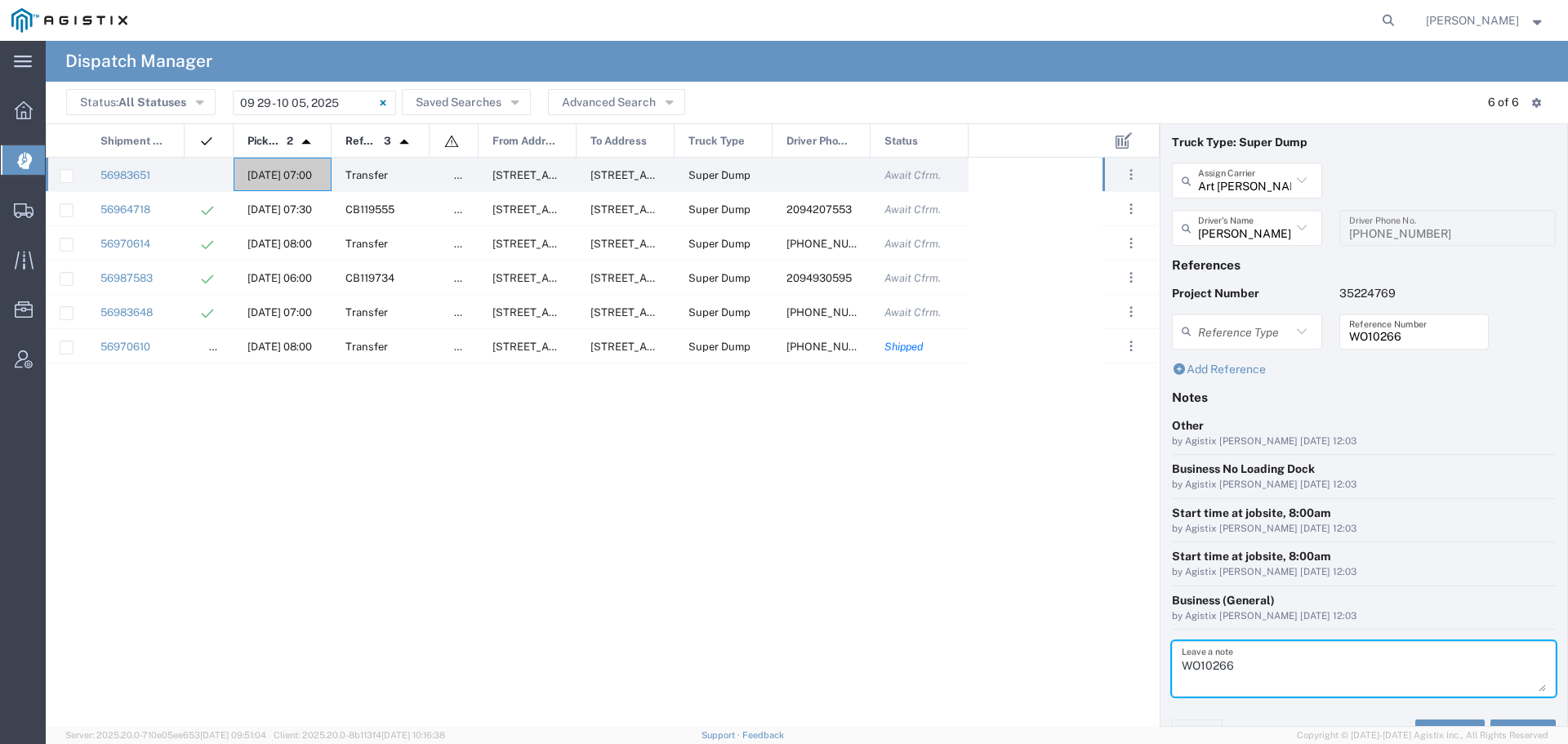
scroll to position [67, 0]
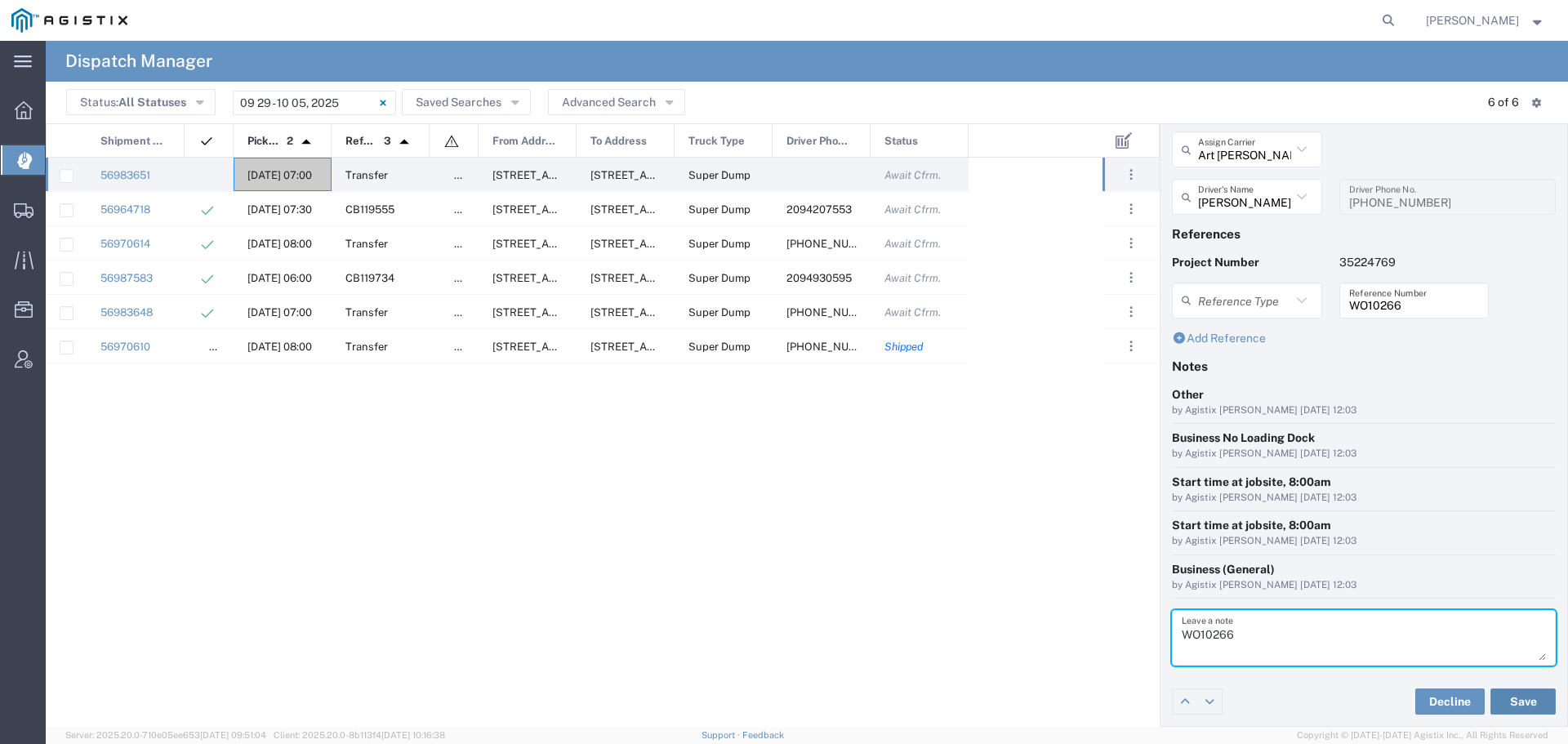
type textarea "WO10266"
click at [1522, 699] on button "Save" at bounding box center [1523, 701] width 65 height 26
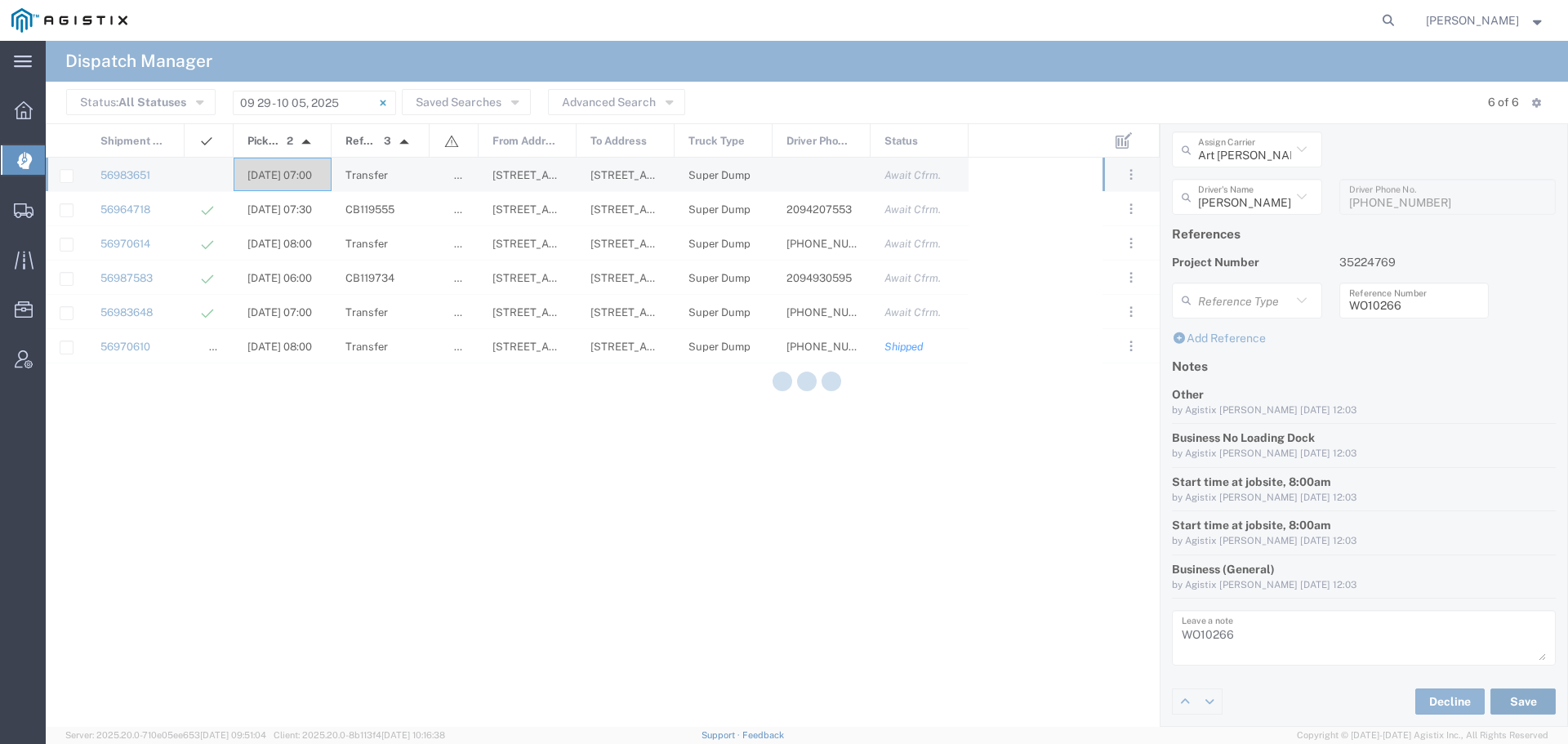
type input "[PERSON_NAME]"
type input "Art [PERSON_NAME] Inc"
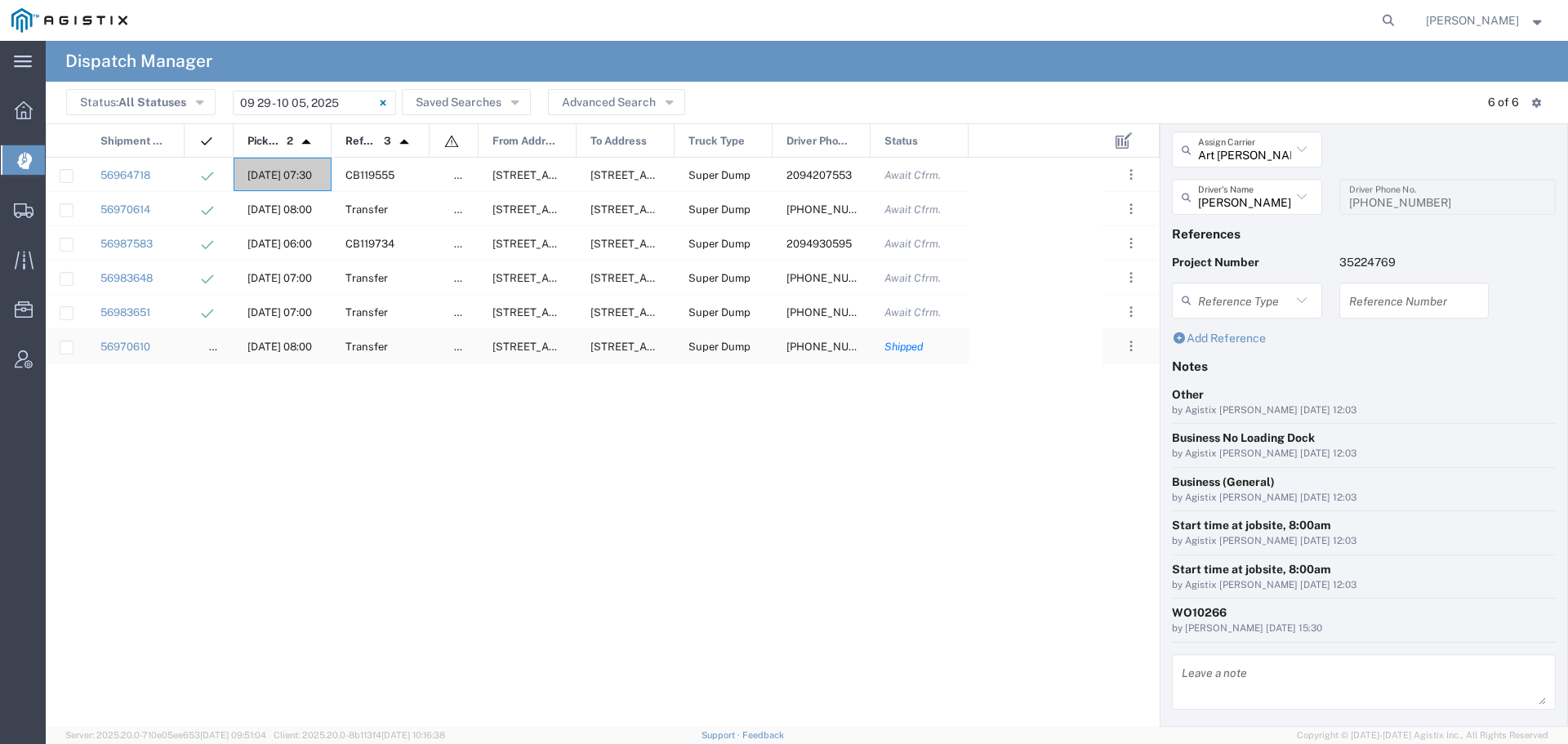
click at [277, 343] on span "[DATE] 08:00" at bounding box center [279, 346] width 64 height 12
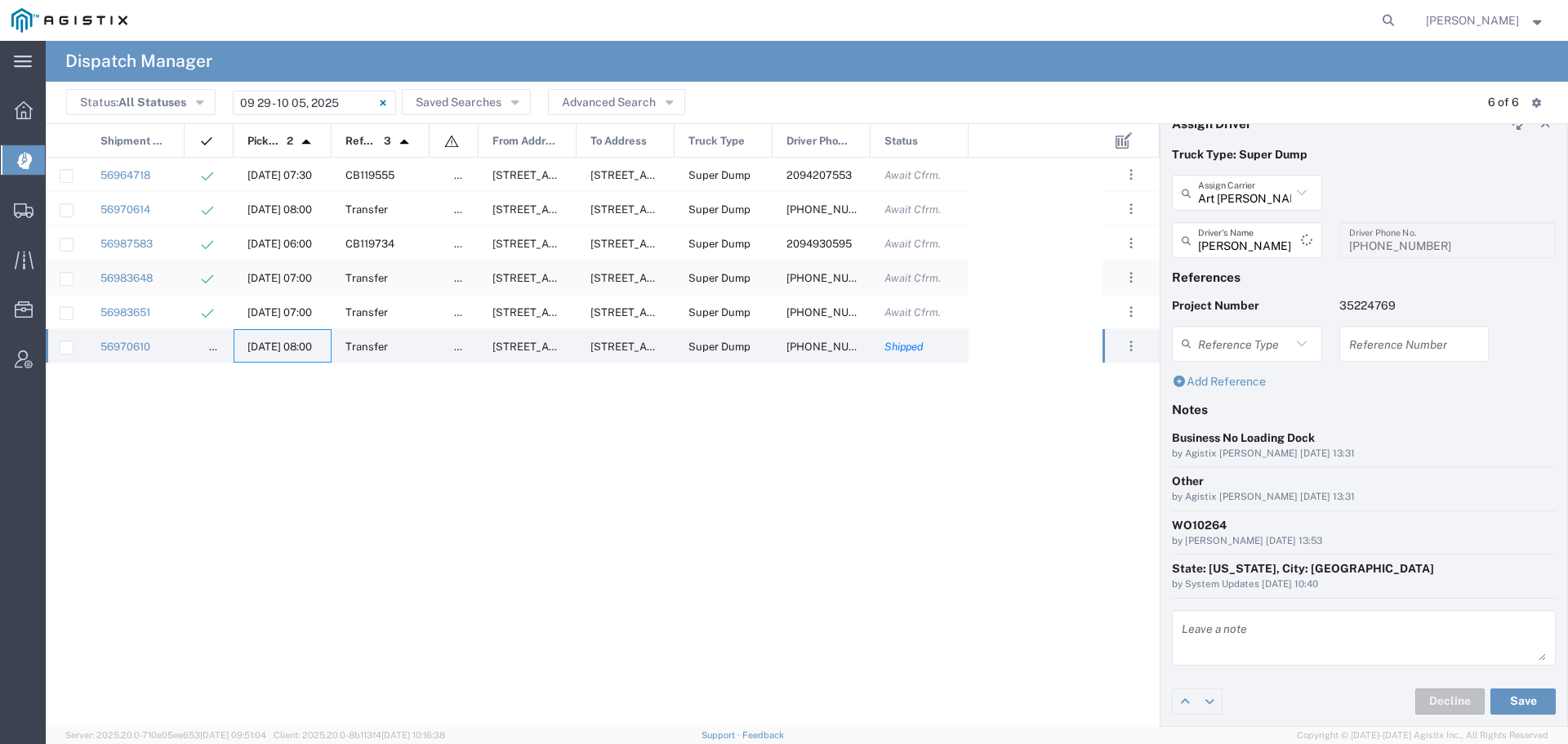
scroll to position [23, 0]
